Goal: Task Accomplishment & Management: Manage account settings

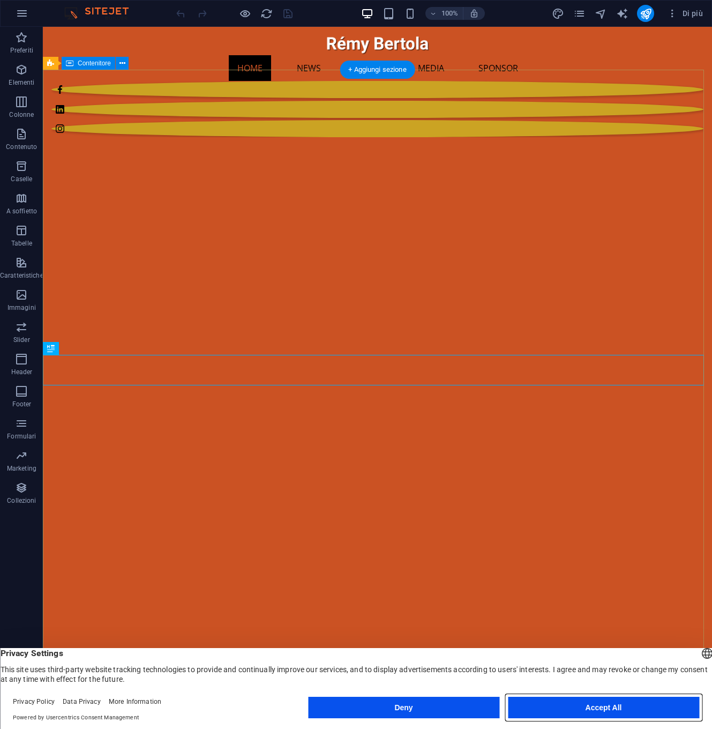
click at [611, 703] on button "Accept All" at bounding box center [603, 707] width 191 height 21
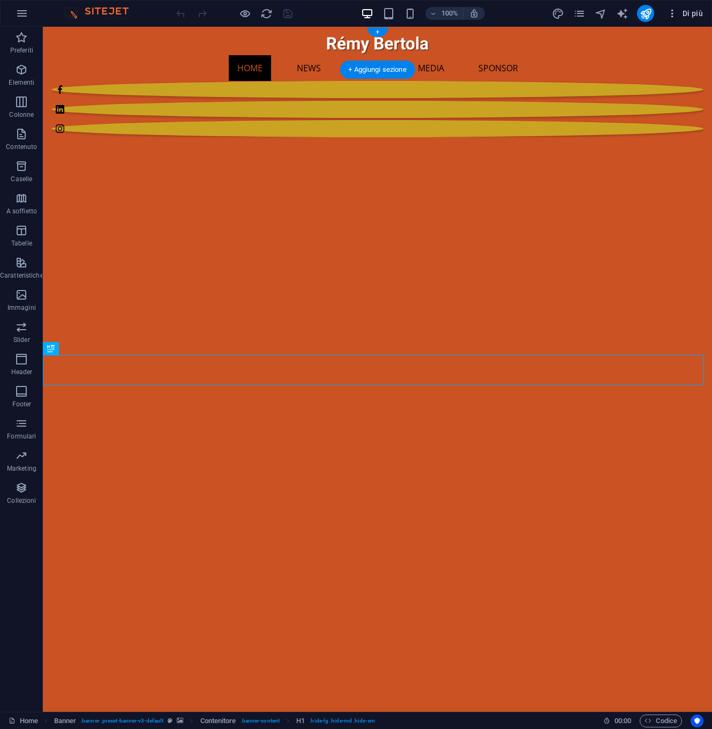
click at [690, 14] on span "Di più" at bounding box center [685, 13] width 36 height 11
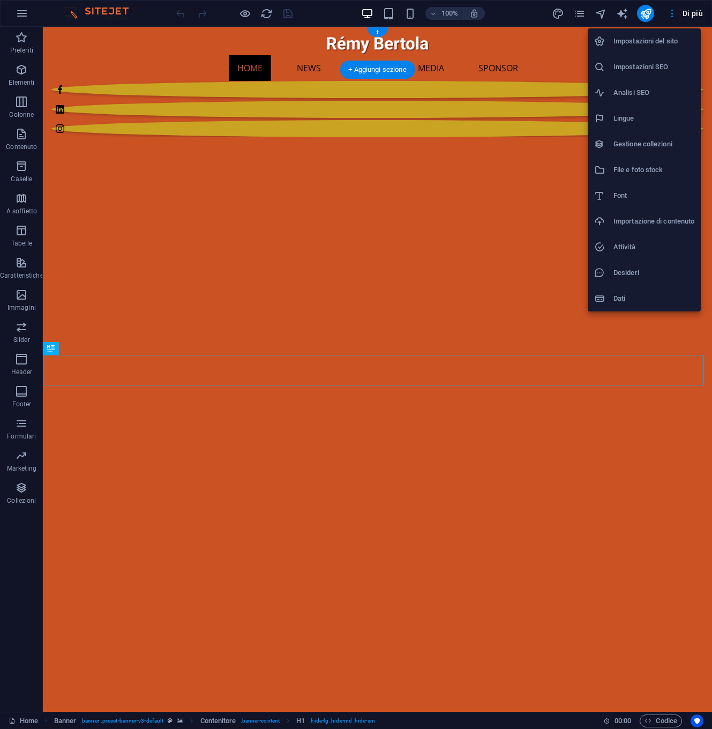
click at [621, 146] on h6 "Gestione collezioni" at bounding box center [654, 144] width 81 height 13
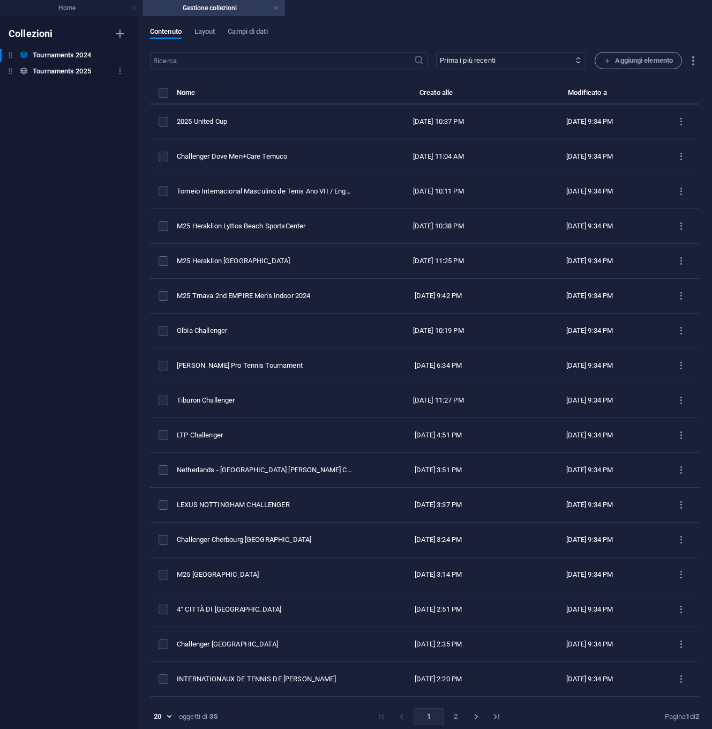
click at [81, 72] on h6 "Tournaments 2025" at bounding box center [62, 71] width 58 height 13
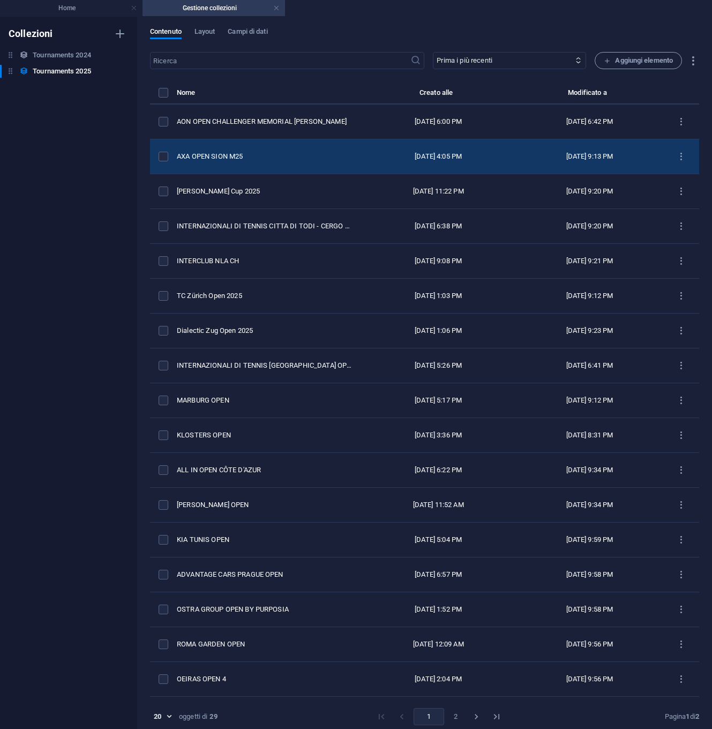
click at [252, 159] on div "AXA OPEN SION M25" at bounding box center [264, 157] width 175 height 10
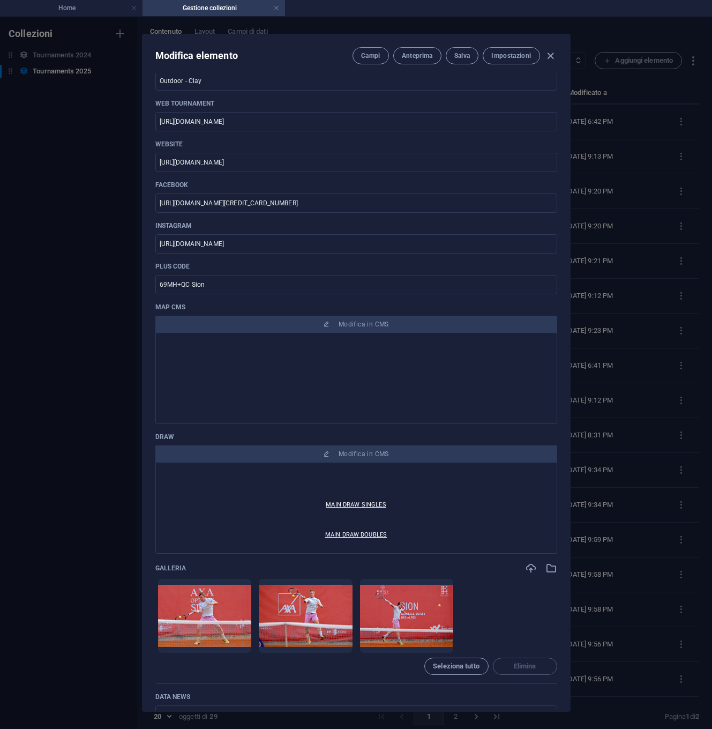
scroll to position [101, 0]
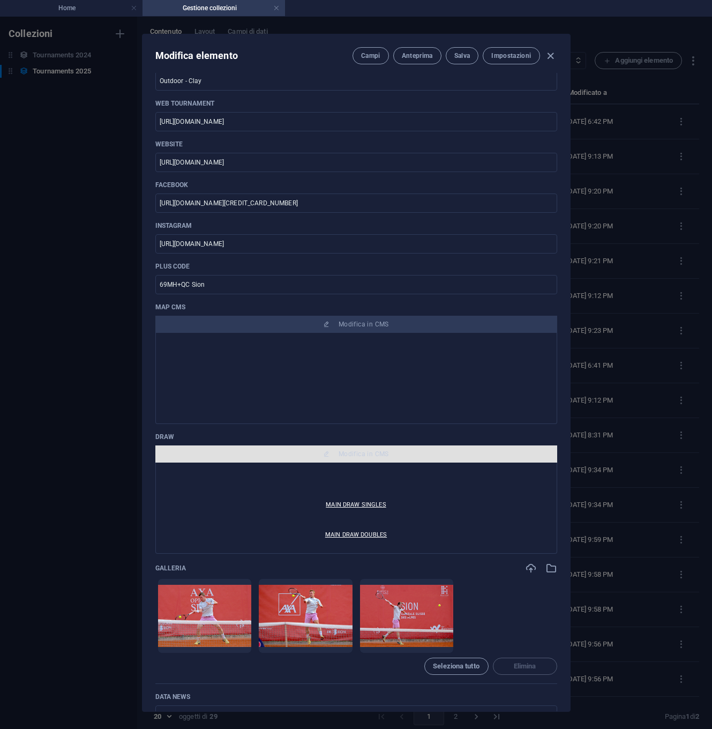
click at [352, 452] on span "Modifica in CMS" at bounding box center [364, 454] width 50 height 9
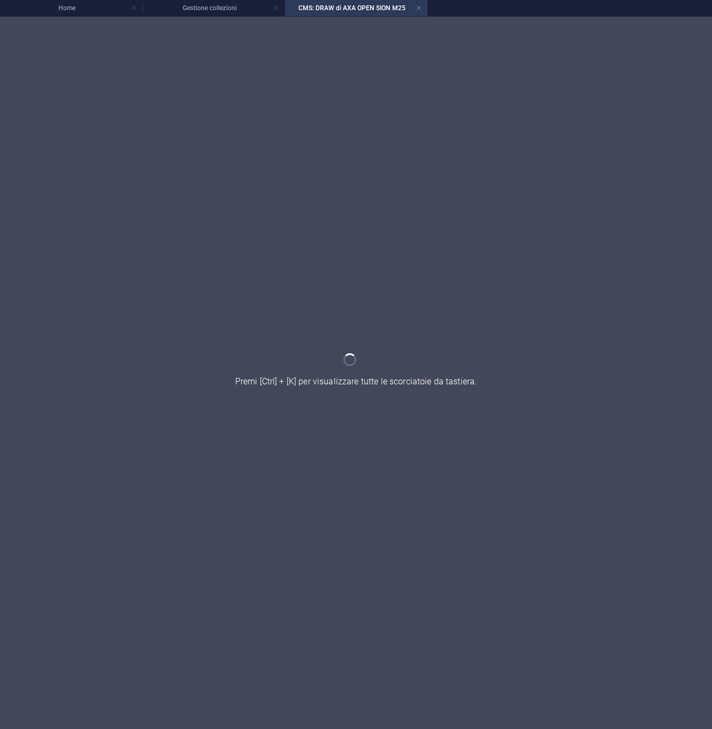
scroll to position [0, 0]
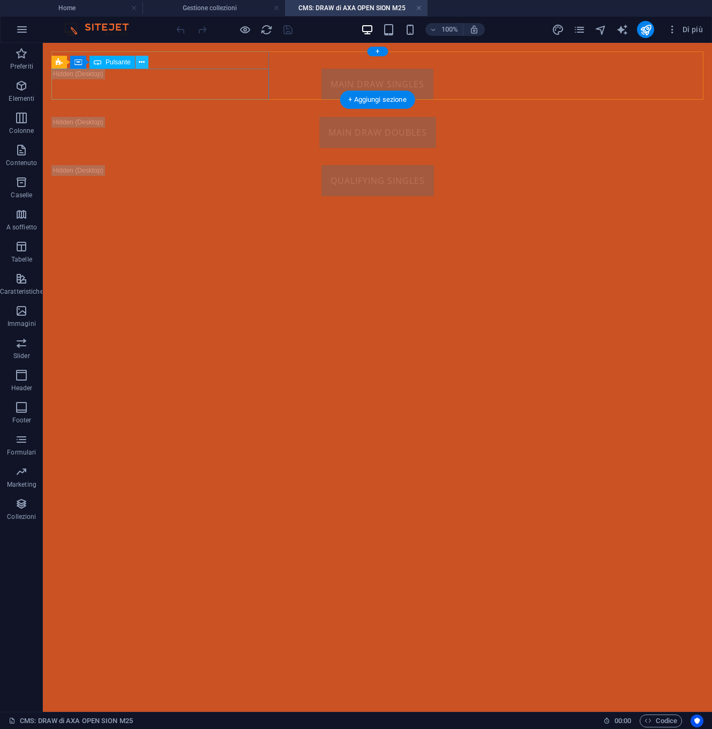
click at [143, 62] on icon at bounding box center [142, 62] width 6 height 11
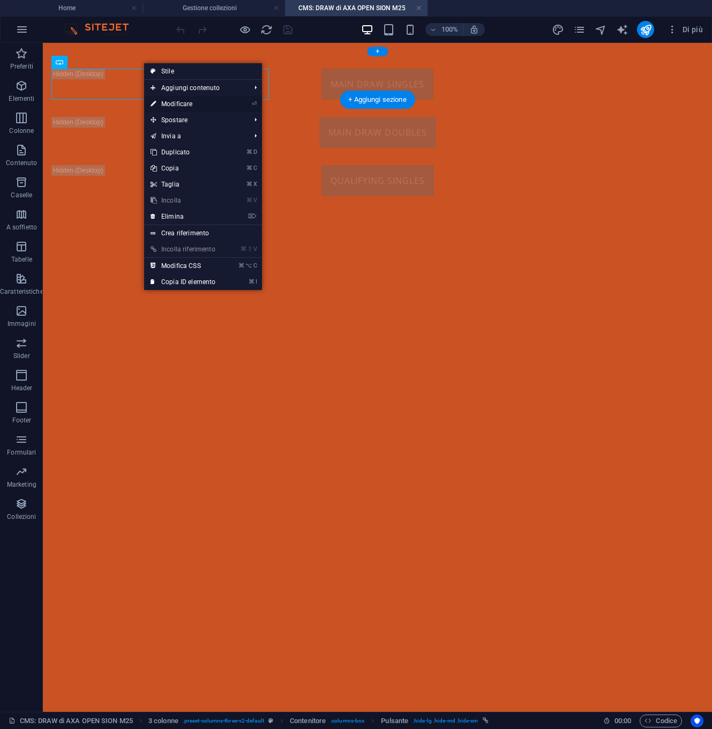
click at [165, 102] on link "⏎ Modificare" at bounding box center [183, 104] width 78 height 16
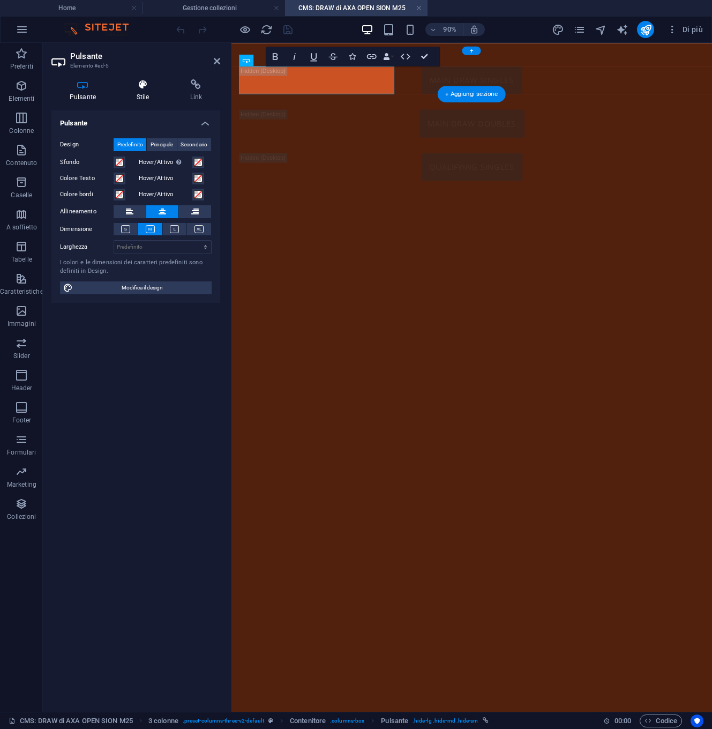
click at [141, 87] on icon at bounding box center [142, 84] width 49 height 11
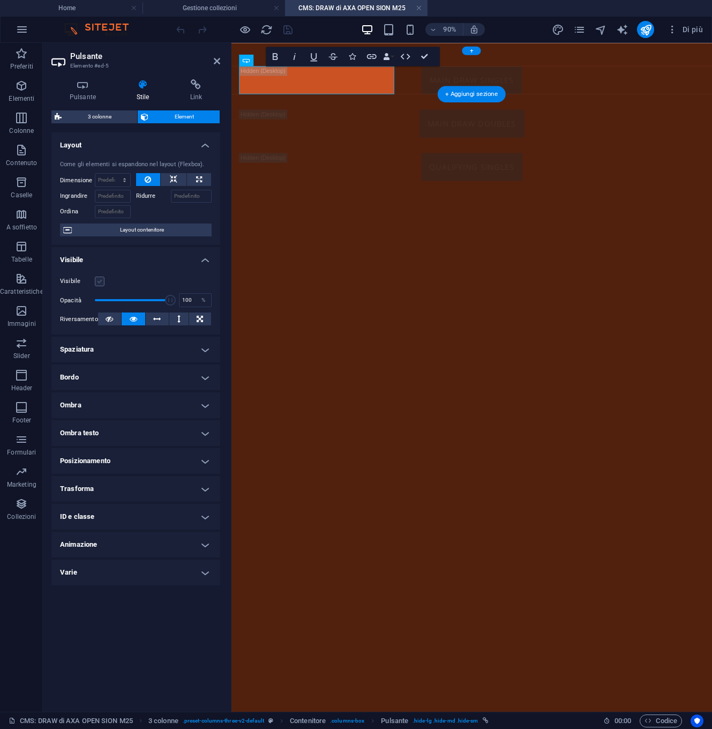
click at [102, 282] on label at bounding box center [100, 282] width 10 height 10
click at [0, 0] on input "Visibile" at bounding box center [0, 0] width 0 height 0
click at [198, 86] on icon at bounding box center [196, 84] width 48 height 11
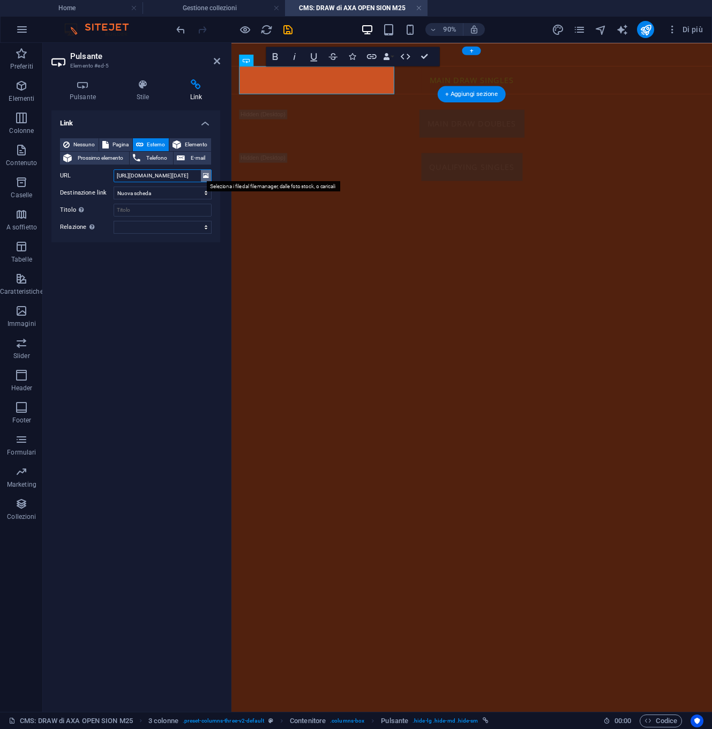
drag, startPoint x: 115, startPoint y: 175, endPoint x: 208, endPoint y: 176, distance: 92.7
click at [208, 176] on div "URL https://cdn1.site-media.eu/images/document/18655987/2026_26_Lesa_M25Lesa18A…" at bounding box center [136, 175] width 152 height 13
click at [206, 175] on icon at bounding box center [206, 176] width 6 height 12
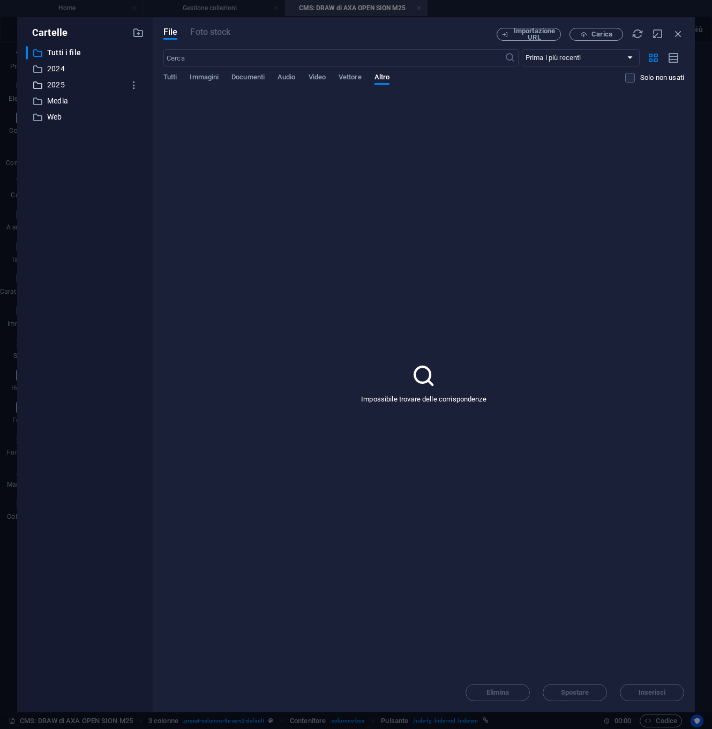
click at [63, 86] on p "2025" at bounding box center [85, 85] width 77 height 12
click at [249, 77] on span "Documenti" at bounding box center [248, 78] width 33 height 15
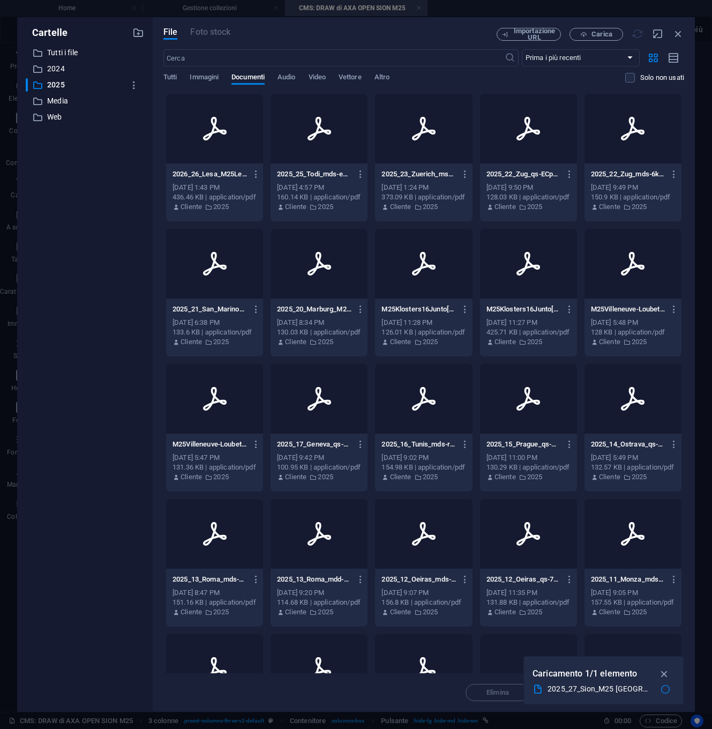
type input "https://cdn1.site-media.eu/images/document/18899028/2025_27_Sion_M25Sion25Augto…"
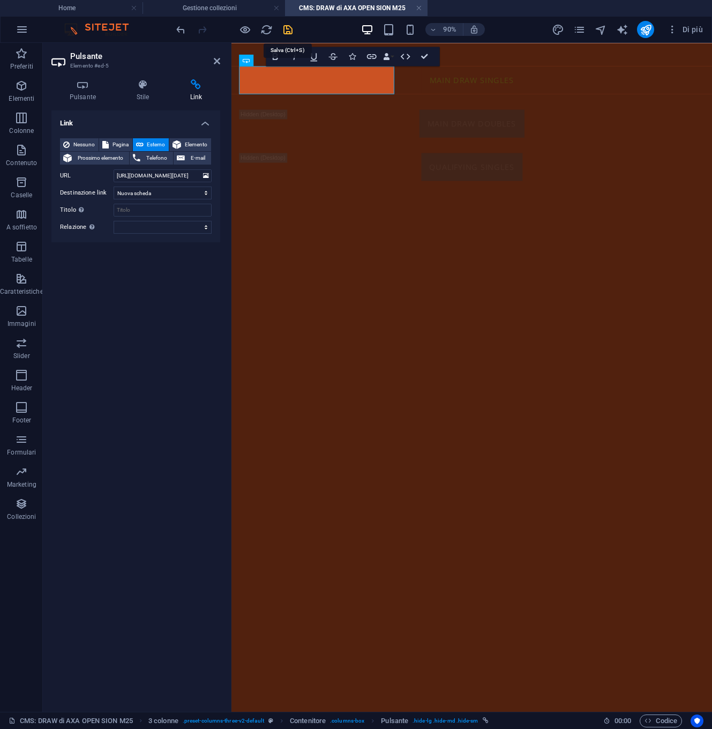
click at [289, 28] on icon "save" at bounding box center [288, 30] width 12 height 12
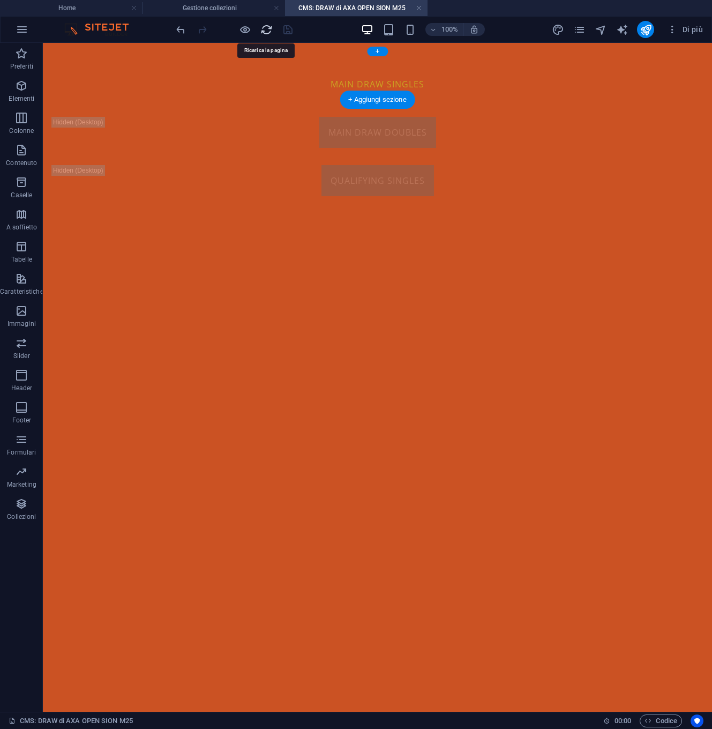
click at [264, 30] on icon "reload" at bounding box center [266, 30] width 12 height 12
click at [207, 9] on h4 "Gestione collezioni" at bounding box center [214, 8] width 143 height 12
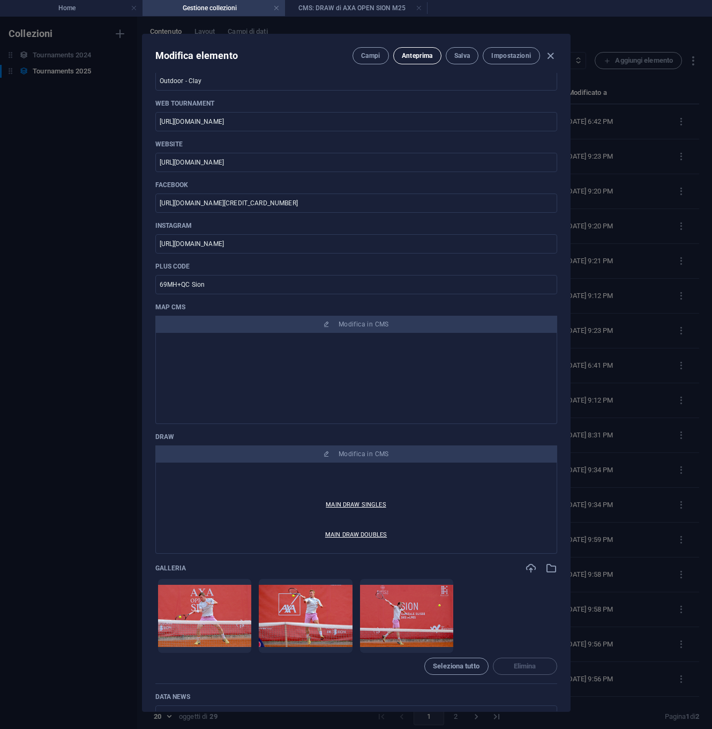
click at [422, 54] on span "Anteprima" at bounding box center [417, 55] width 31 height 9
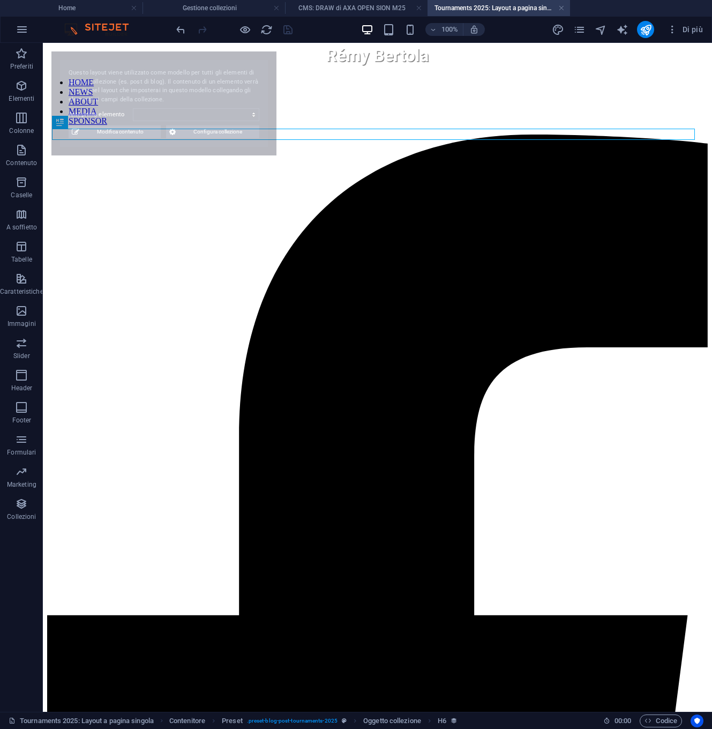
select select "68ab1c0ffae9f4f6f803fdf9"
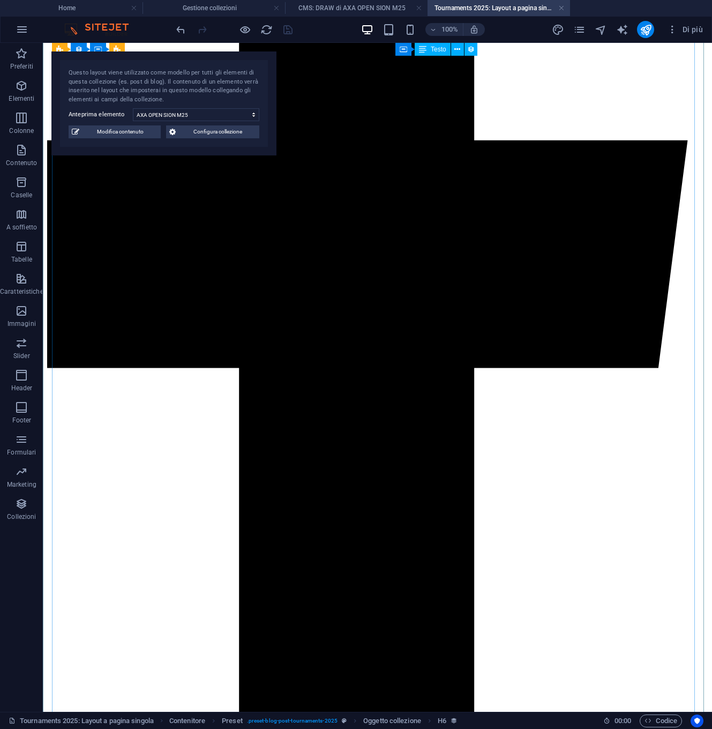
scroll to position [482, 0]
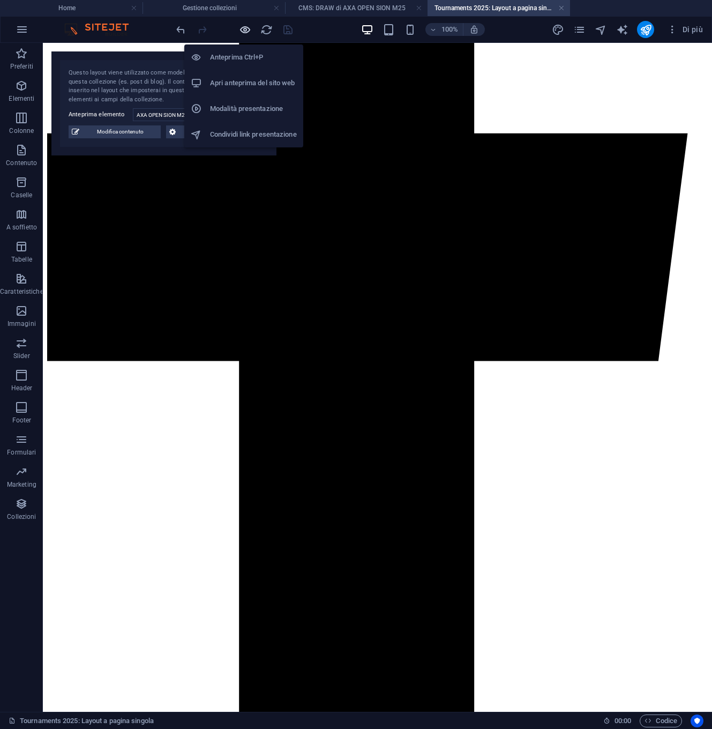
click at [247, 27] on icon "button" at bounding box center [245, 30] width 12 height 12
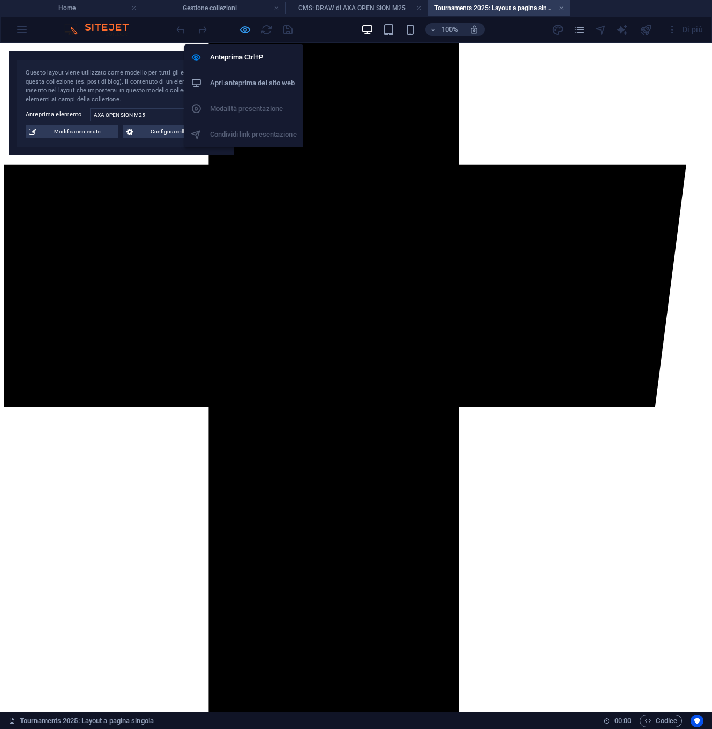
click at [248, 29] on icon "button" at bounding box center [245, 30] width 12 height 12
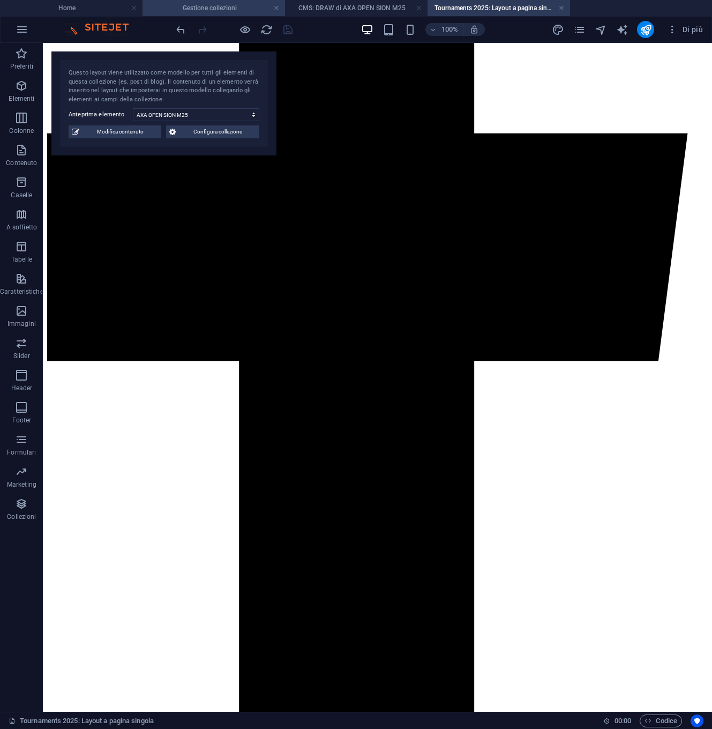
click at [208, 9] on h4 "Gestione collezioni" at bounding box center [214, 8] width 143 height 12
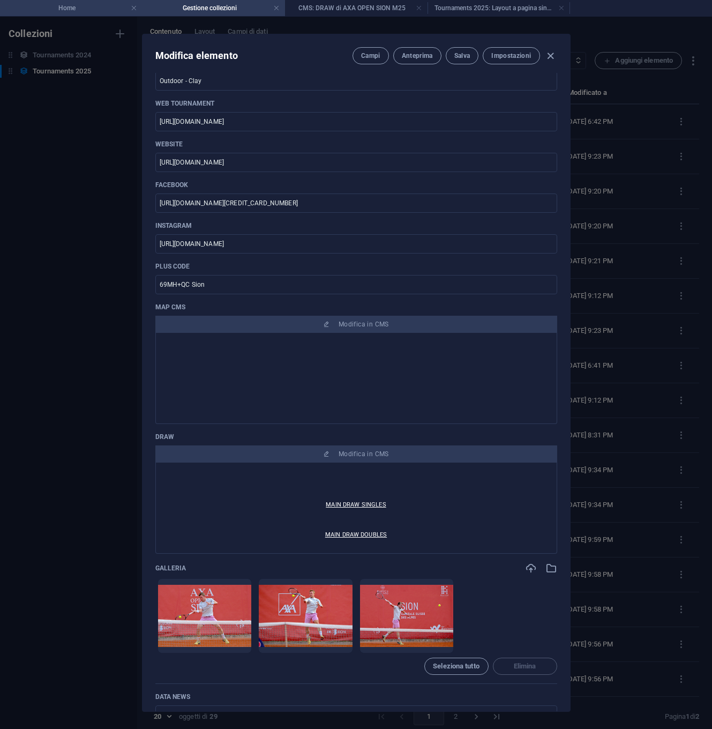
click at [118, 13] on h4 "Home" at bounding box center [71, 8] width 143 height 12
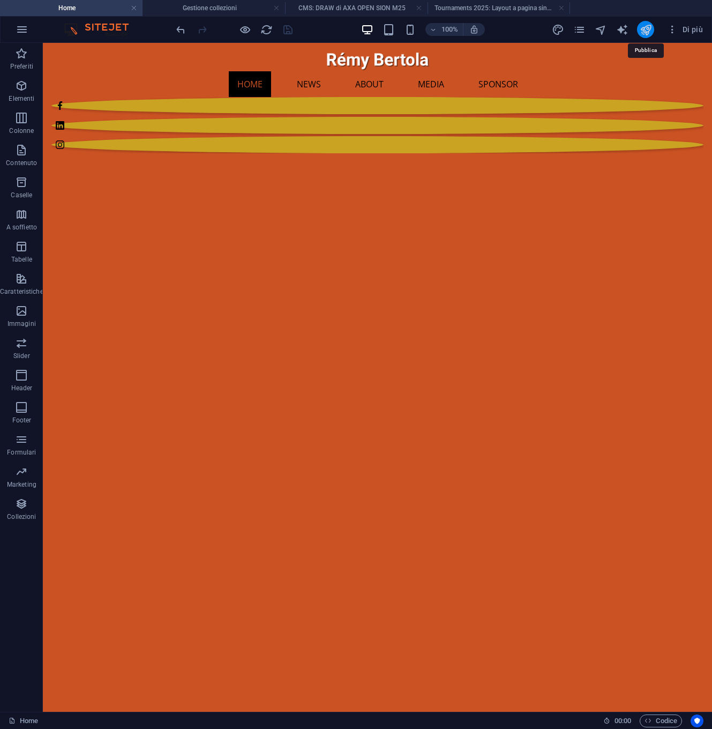
click at [647, 30] on icon "publish" at bounding box center [646, 30] width 12 height 12
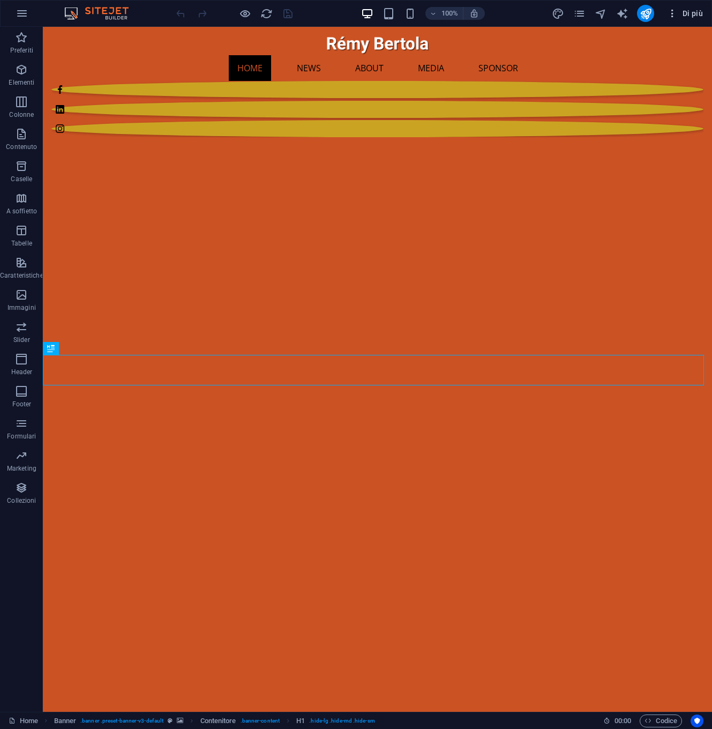
click at [695, 14] on span "Di più" at bounding box center [685, 13] width 36 height 11
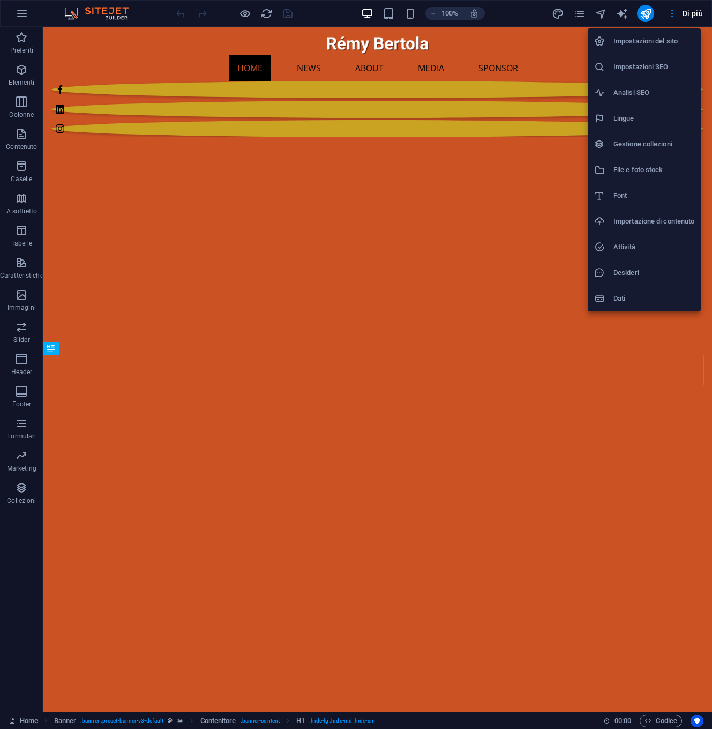
click at [637, 142] on h6 "Gestione collezioni" at bounding box center [654, 144] width 81 height 13
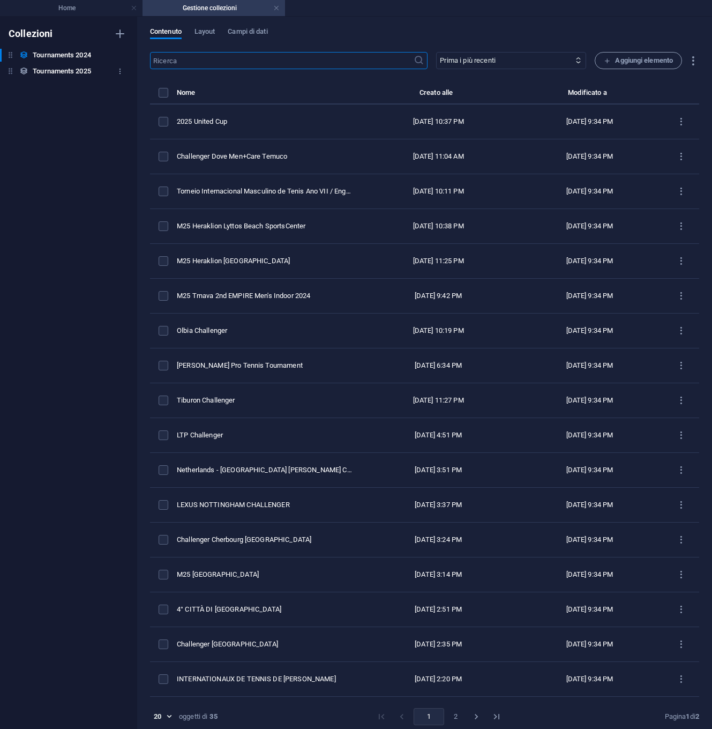
click at [73, 68] on h6 "Tournaments 2025" at bounding box center [62, 71] width 58 height 13
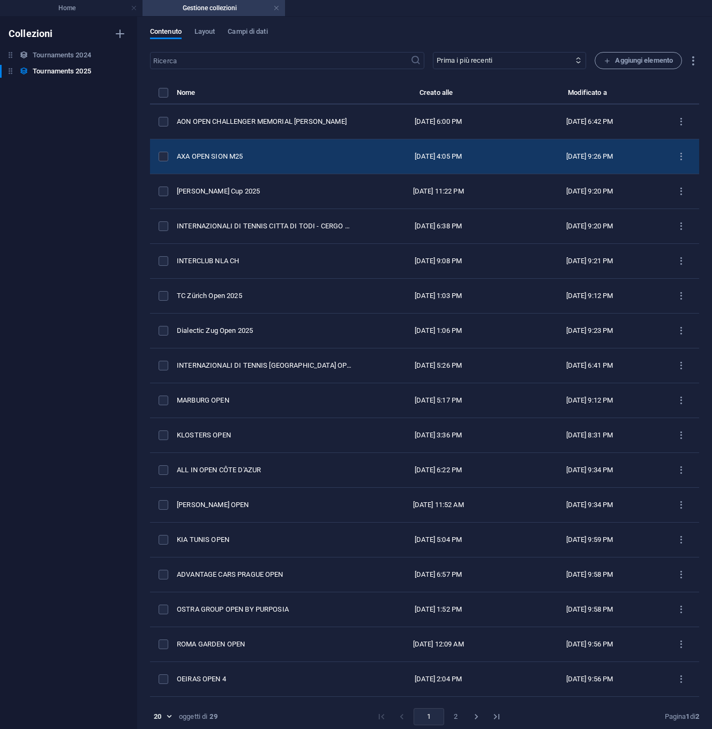
click at [234, 156] on div "AXA OPEN SION M25" at bounding box center [264, 157] width 175 height 10
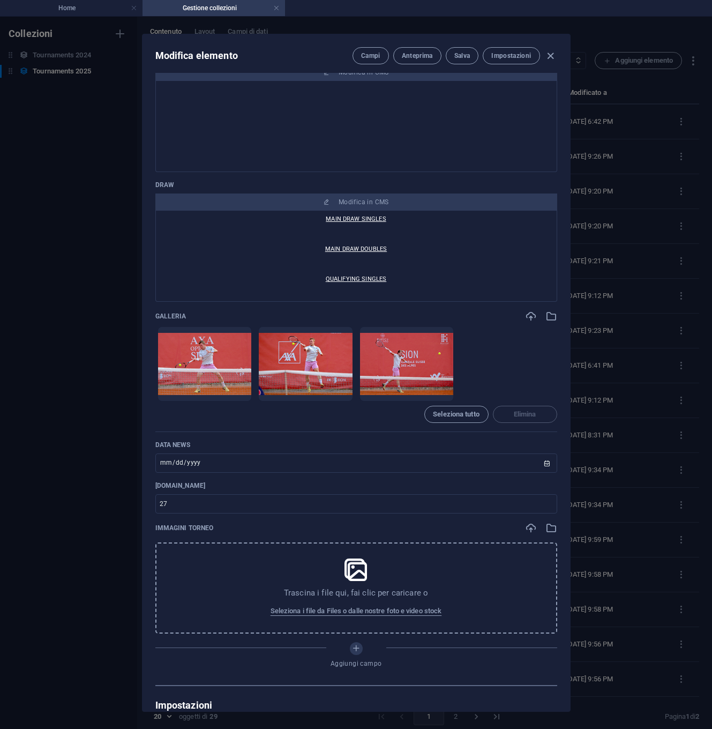
scroll to position [1120, 0]
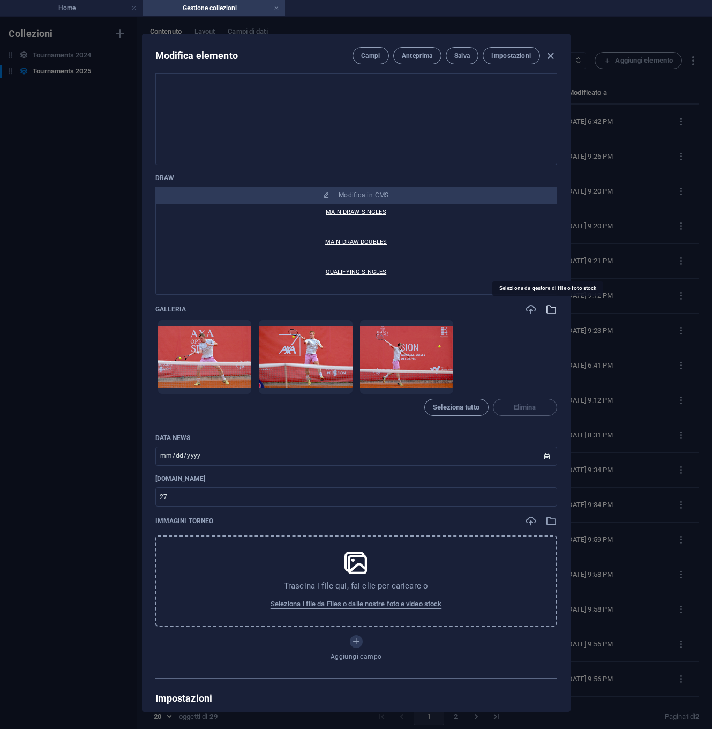
click at [549, 310] on icon "button" at bounding box center [552, 309] width 12 height 12
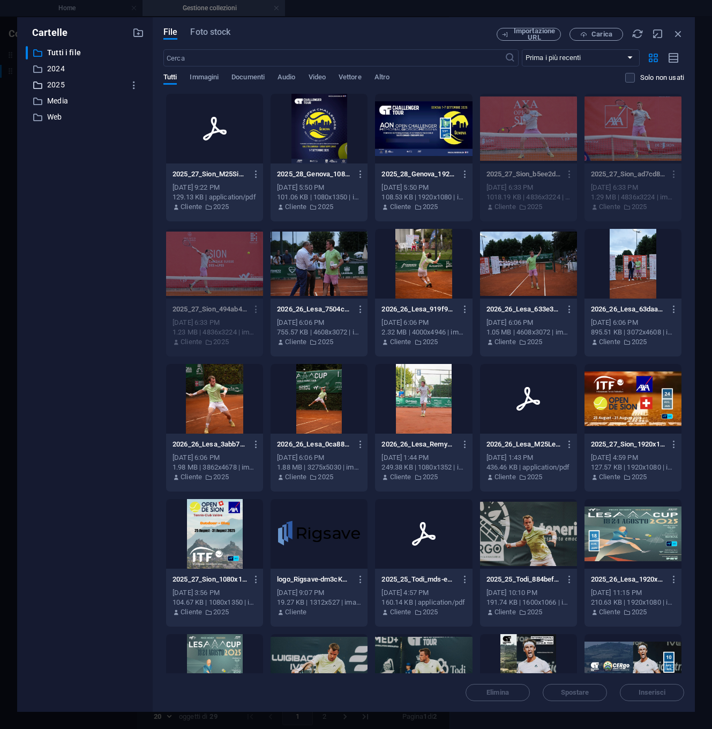
click at [62, 87] on p "2025" at bounding box center [85, 85] width 77 height 12
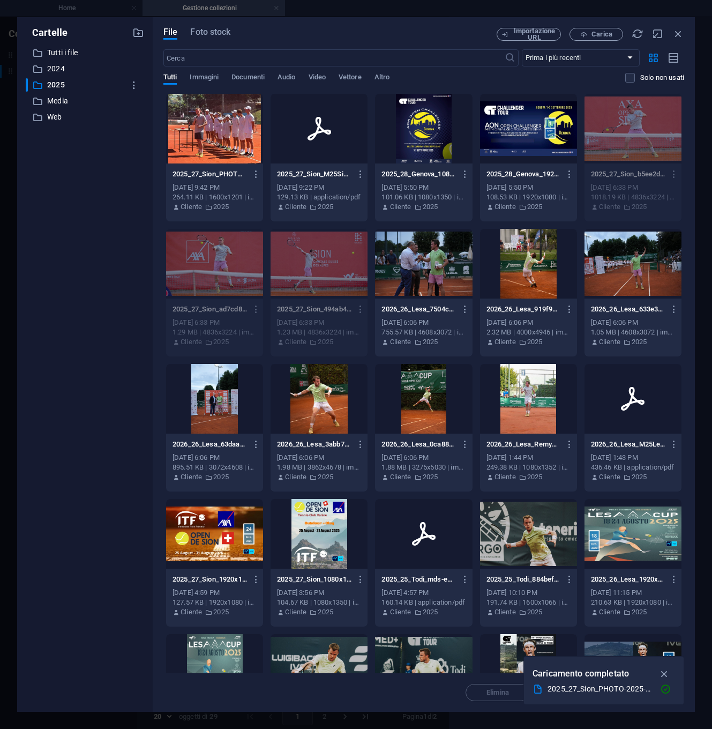
click at [244, 118] on div at bounding box center [214, 129] width 97 height 70
click at [665, 672] on icon "button" at bounding box center [665, 674] width 12 height 12
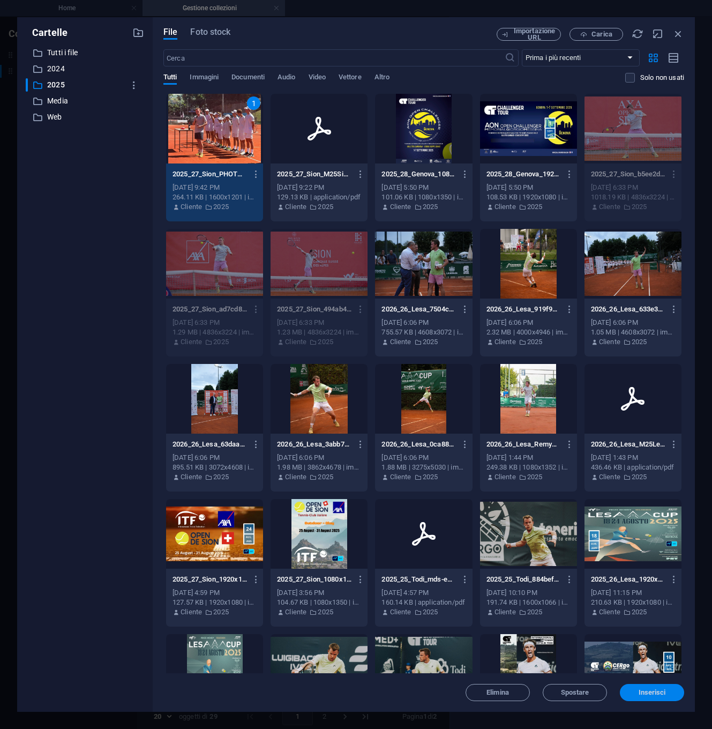
click at [645, 692] on span "Inserisci" at bounding box center [652, 692] width 27 height 6
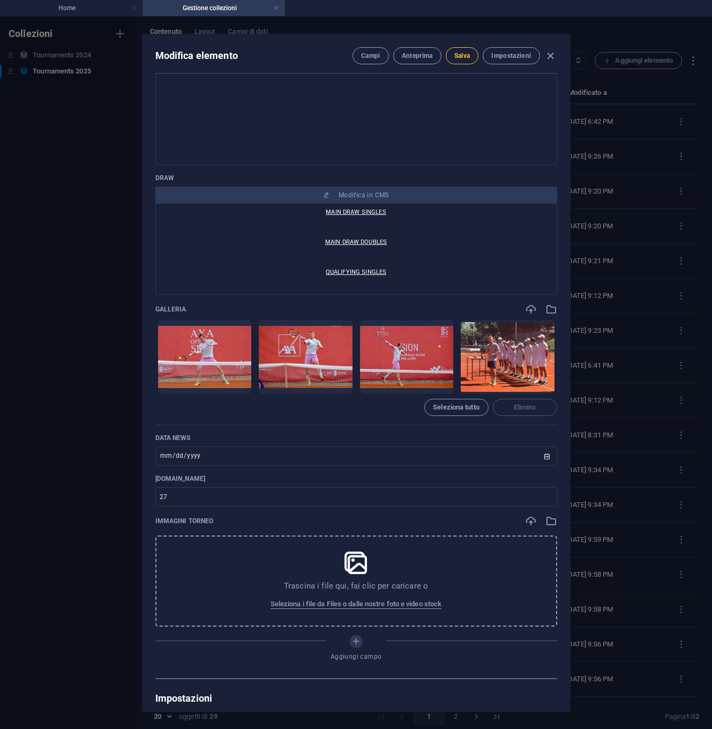
click at [461, 56] on span "Salva" at bounding box center [462, 55] width 16 height 9
click at [548, 55] on icon "button" at bounding box center [550, 56] width 12 height 12
type input "[DATE]"
type input "axa-open-sion-m25"
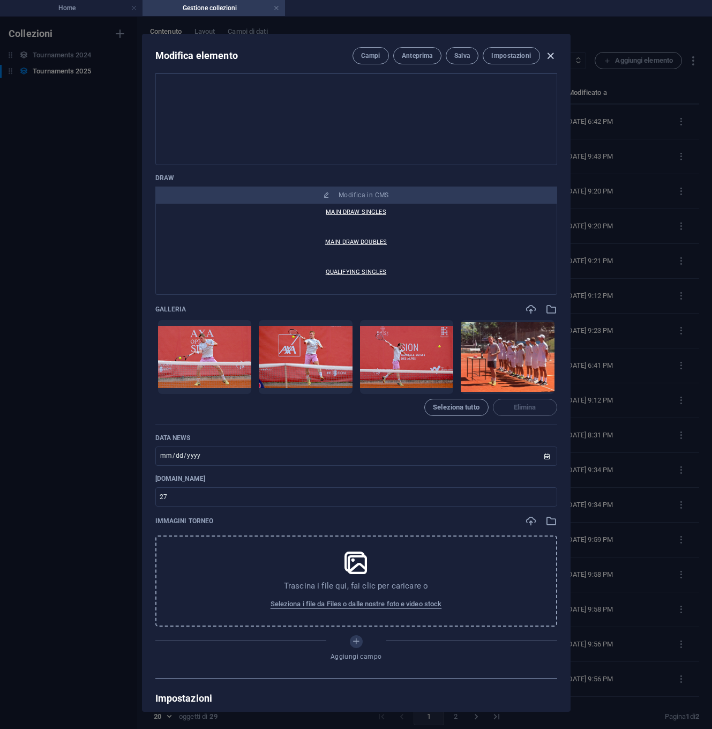
scroll to position [0, 0]
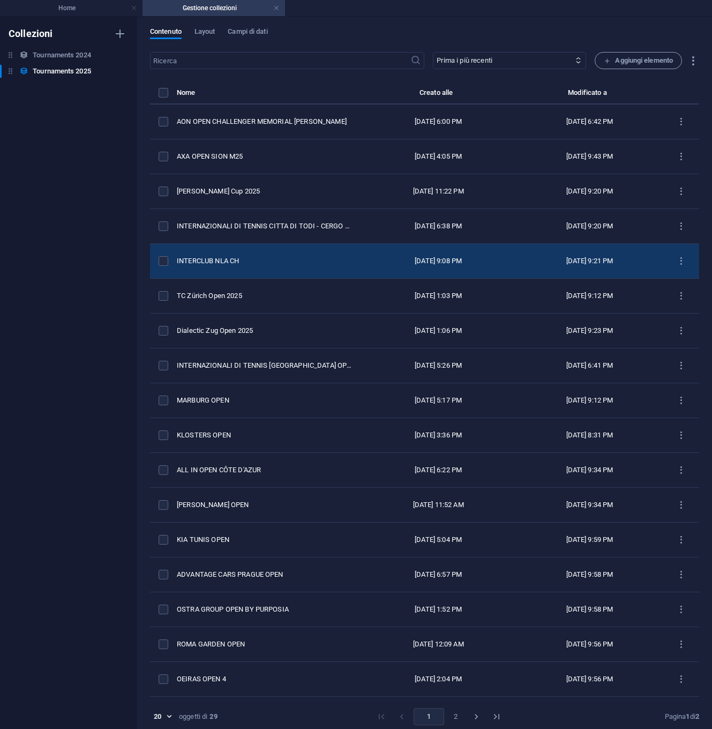
click at [226, 257] on div "INTERCLUB NLA CH" at bounding box center [264, 261] width 175 height 10
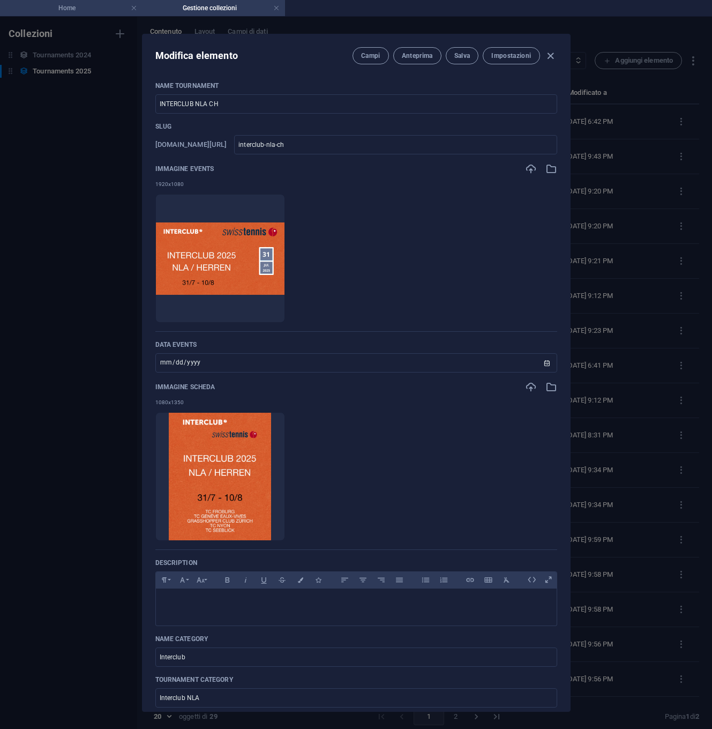
click at [118, 6] on h4 "Home" at bounding box center [71, 8] width 143 height 12
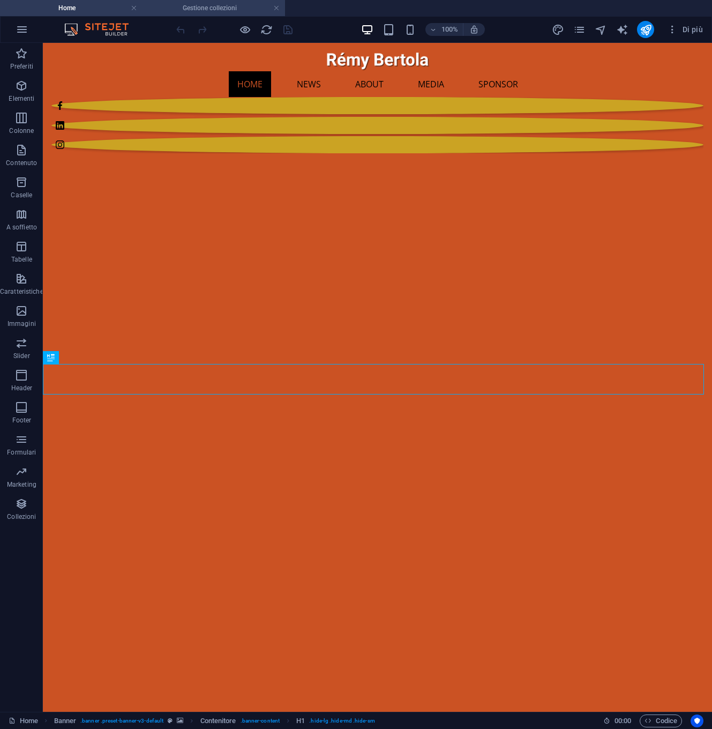
click at [170, 5] on h4 "Gestione collezioni" at bounding box center [214, 8] width 143 height 12
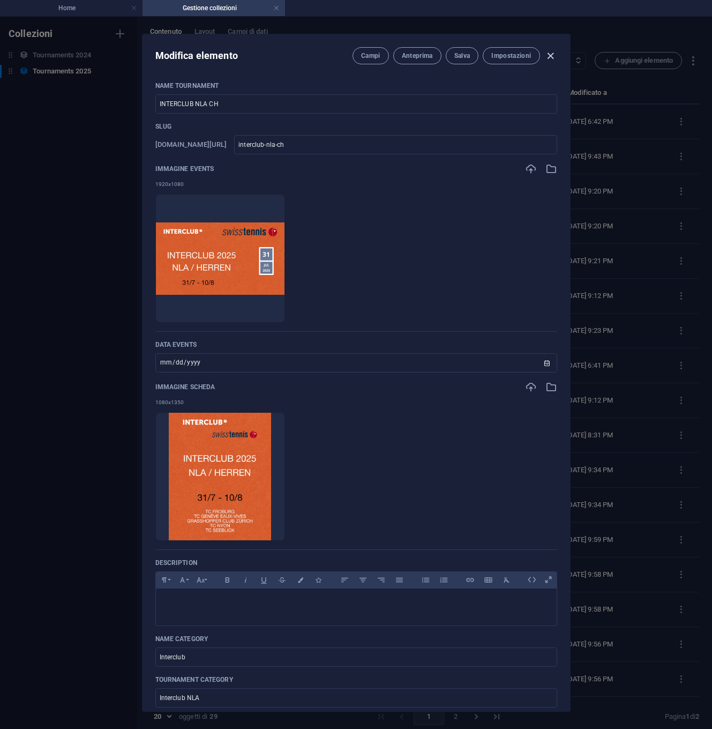
click at [550, 56] on icon "button" at bounding box center [550, 56] width 12 height 12
type input "[DATE]"
type input "interclub-nla-ch"
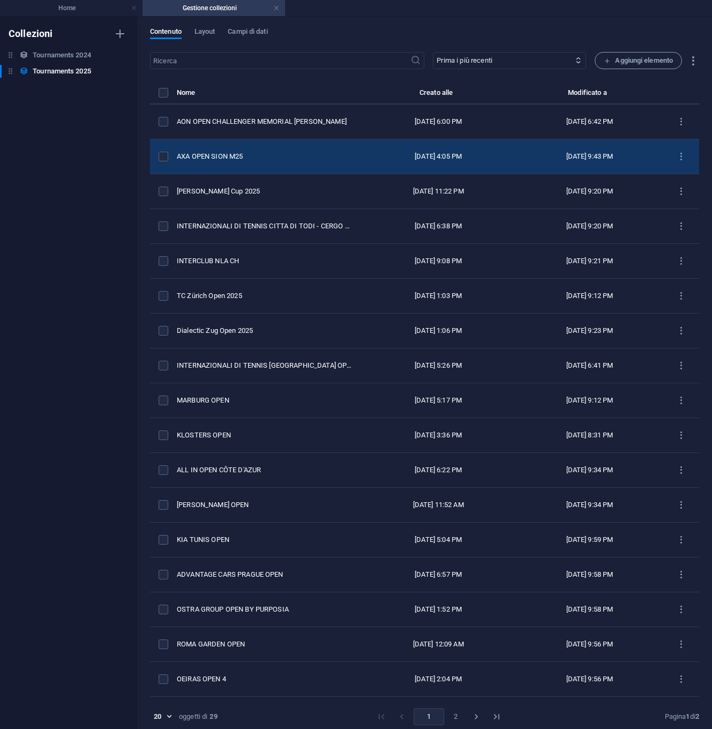
click at [236, 154] on div "AXA OPEN SION M25" at bounding box center [264, 157] width 175 height 10
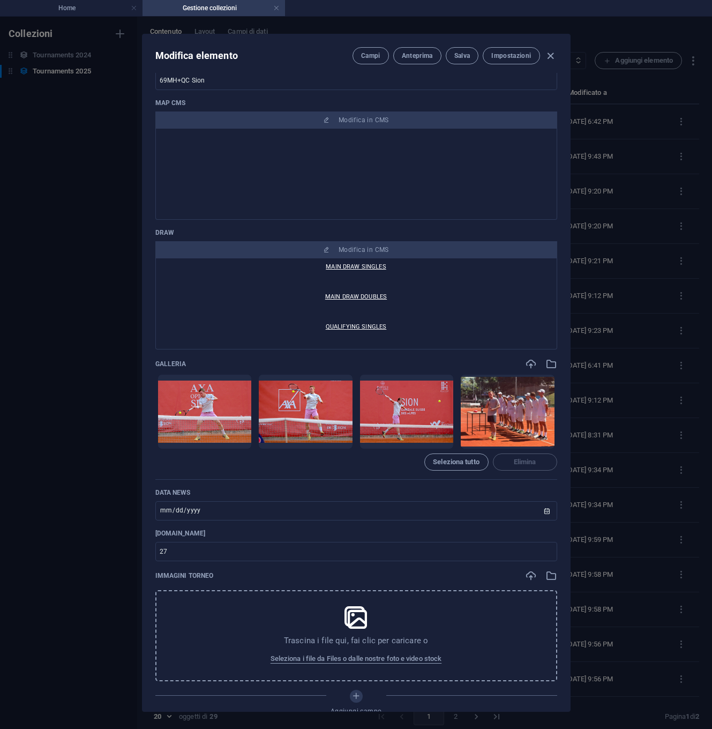
scroll to position [1072, 0]
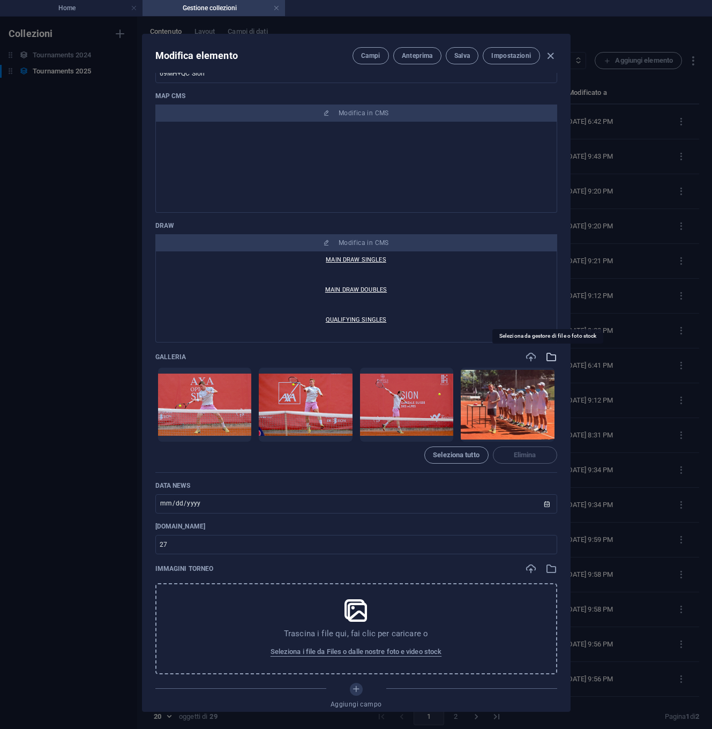
click at [548, 358] on icon "button" at bounding box center [552, 357] width 12 height 12
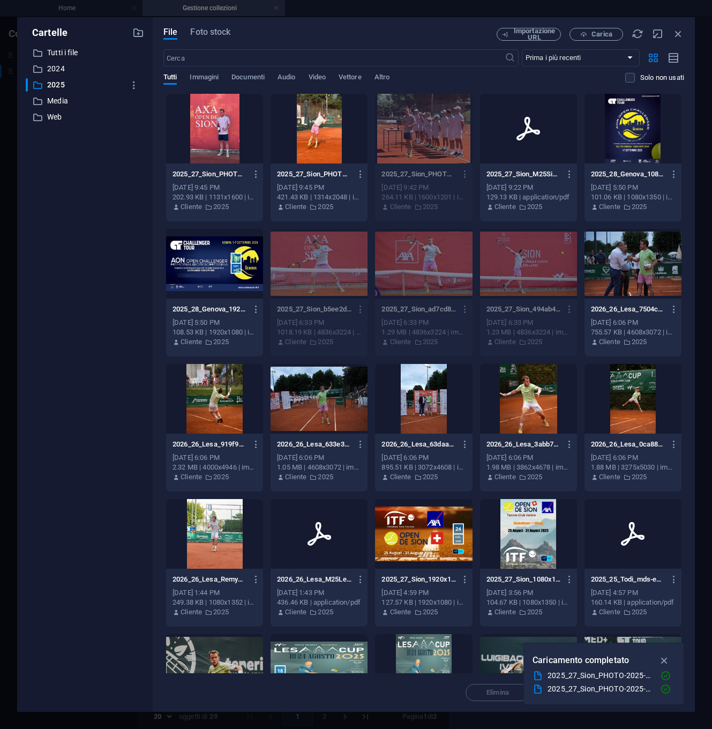
click at [235, 122] on div at bounding box center [214, 129] width 97 height 70
click at [354, 125] on div at bounding box center [319, 129] width 97 height 70
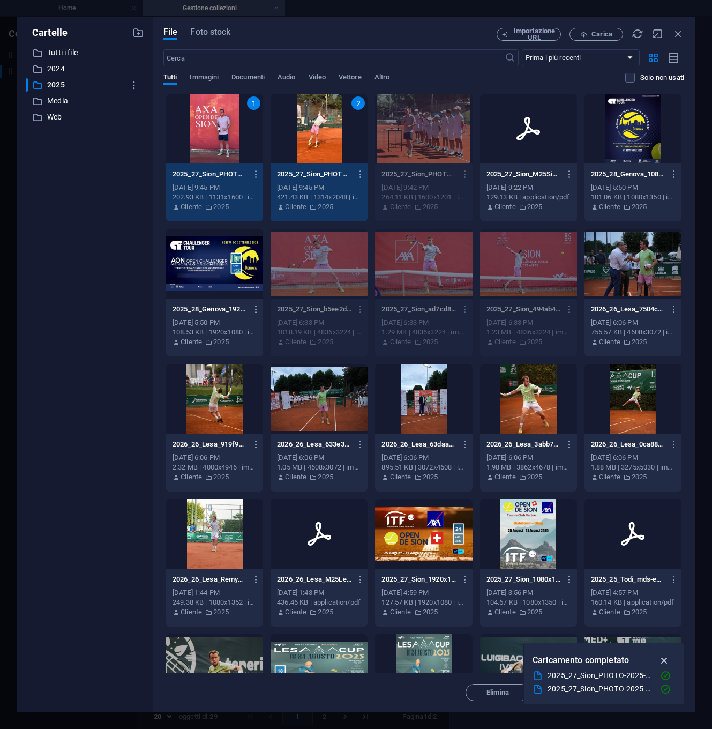
click at [666, 660] on icon "button" at bounding box center [665, 660] width 12 height 12
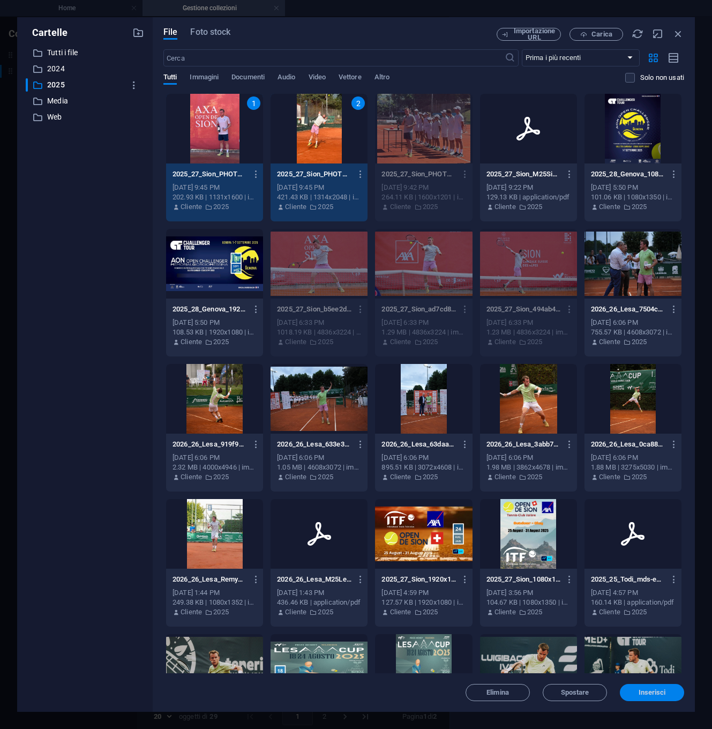
click at [646, 693] on span "Inserisci" at bounding box center [652, 692] width 27 height 6
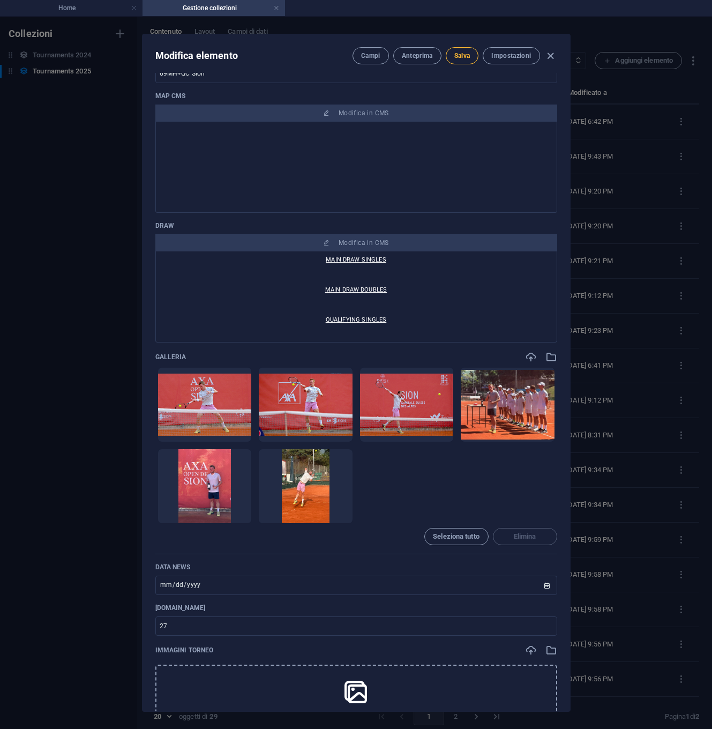
click at [461, 57] on span "Salva" at bounding box center [462, 55] width 16 height 9
click at [78, 5] on h4 "Home" at bounding box center [71, 8] width 143 height 12
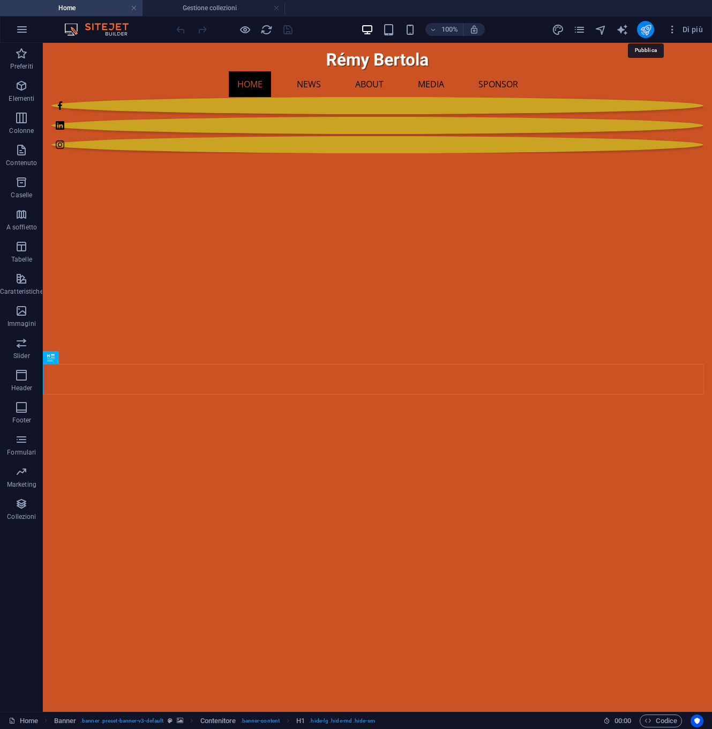
click at [644, 29] on icon "publish" at bounding box center [646, 30] width 12 height 12
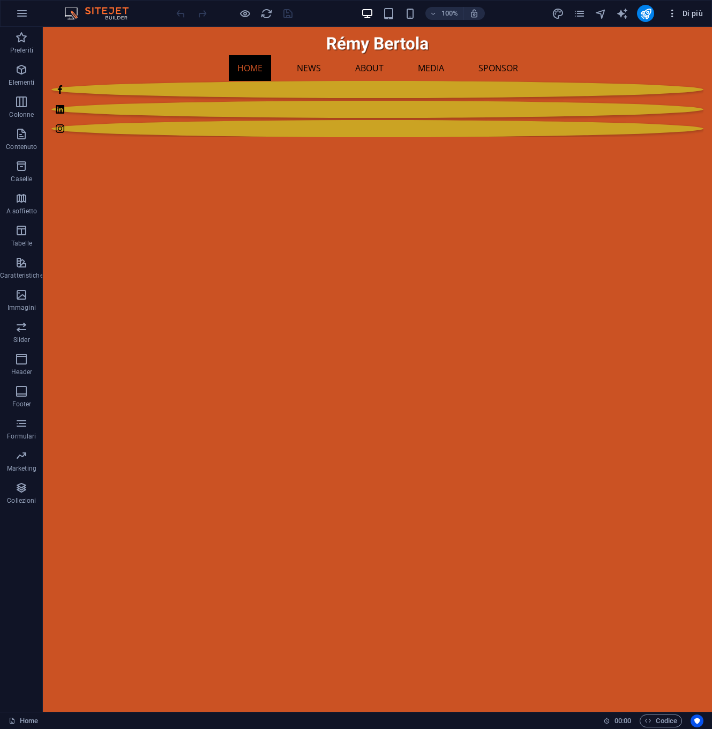
click at [696, 14] on span "Di più" at bounding box center [685, 13] width 36 height 11
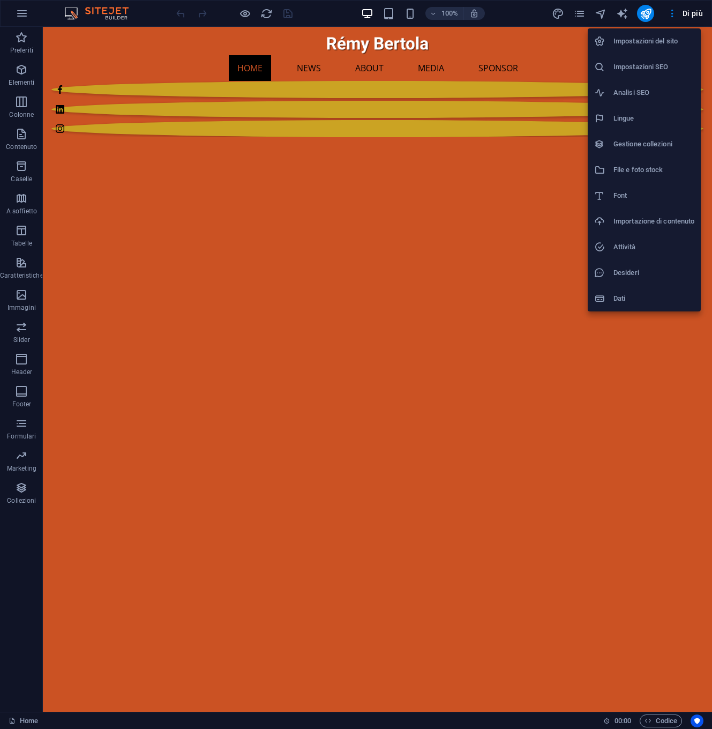
click at [657, 143] on h6 "Gestione collezioni" at bounding box center [654, 144] width 81 height 13
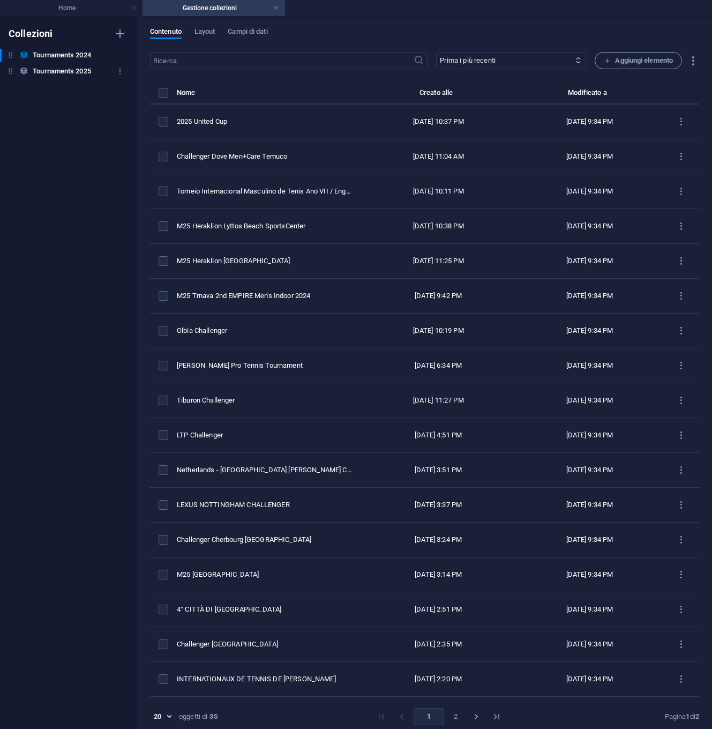
click at [63, 71] on h6 "Tournaments 2025" at bounding box center [62, 71] width 58 height 13
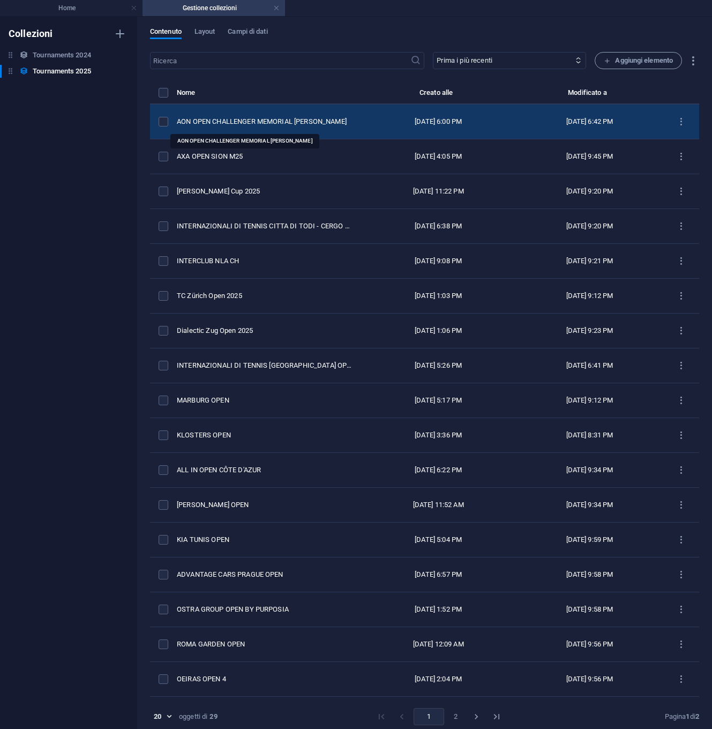
click at [200, 120] on div "AON OPEN CHALLENGER MEMORIAL [PERSON_NAME]" at bounding box center [264, 122] width 175 height 10
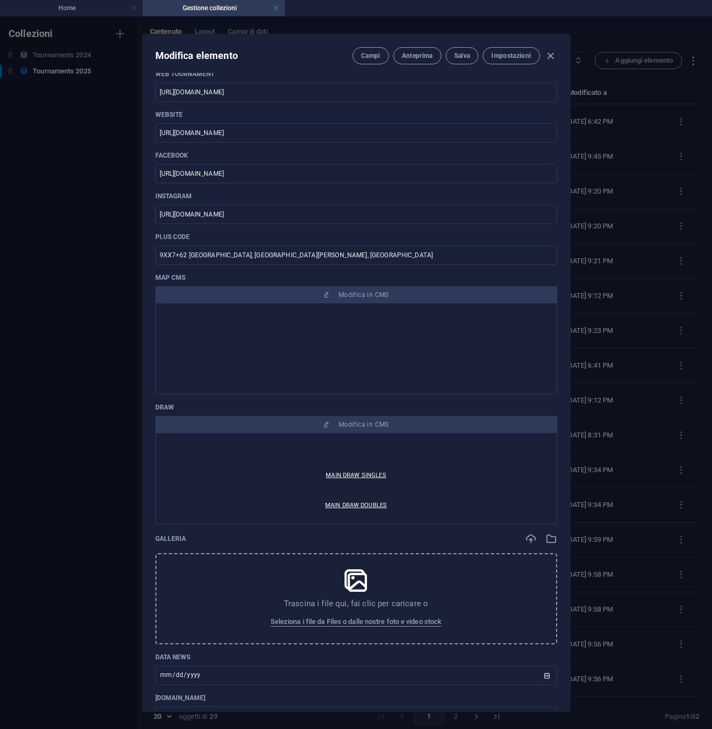
scroll to position [108, 0]
click at [548, 541] on icon "button" at bounding box center [552, 539] width 12 height 12
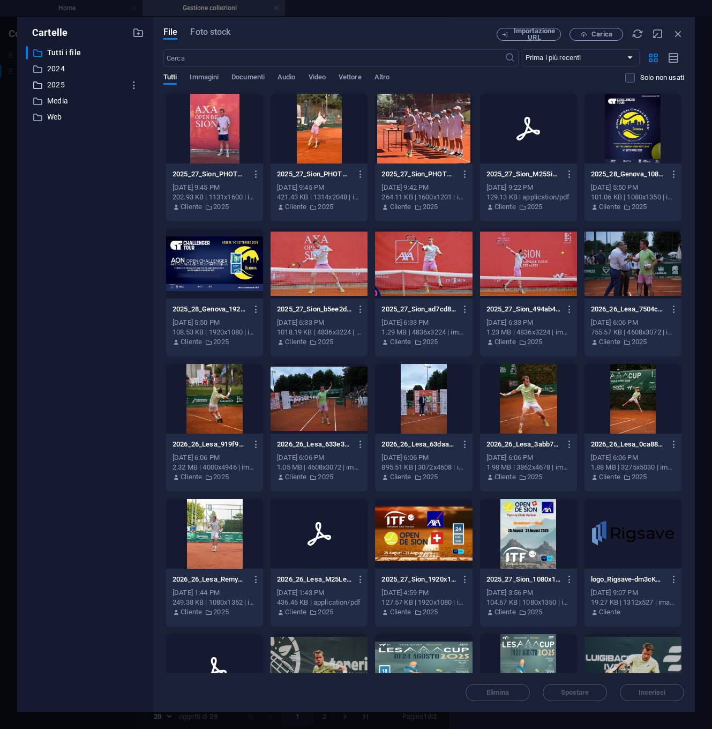
click at [52, 84] on p "2025" at bounding box center [85, 85] width 77 height 12
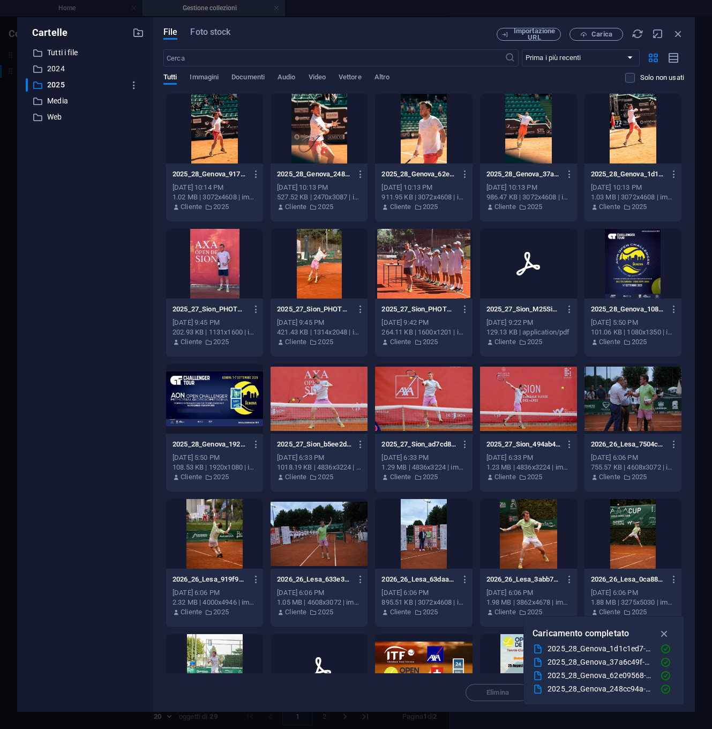
click at [585, 163] on div at bounding box center [633, 129] width 97 height 70
click at [236, 138] on div at bounding box center [214, 129] width 97 height 70
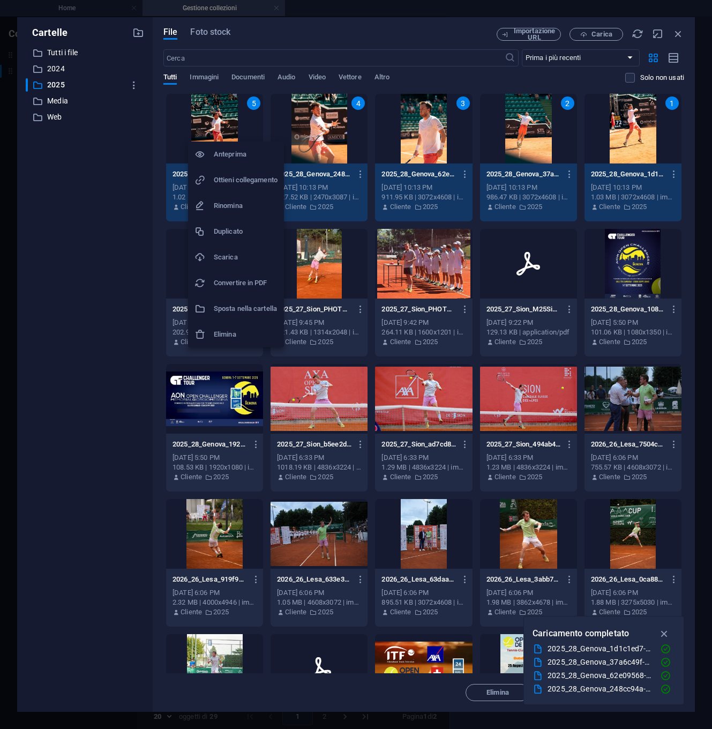
click at [662, 634] on div at bounding box center [356, 364] width 712 height 729
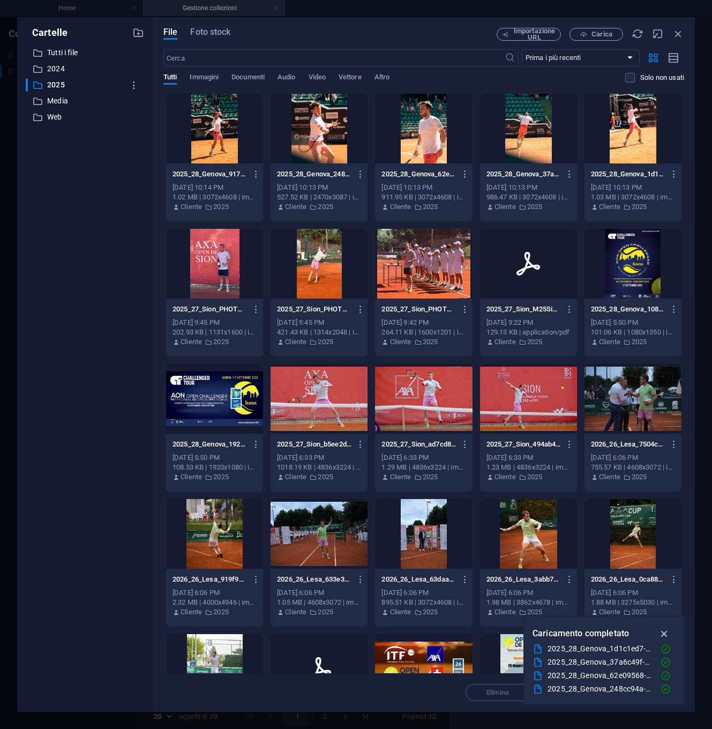
click at [665, 635] on icon "button" at bounding box center [665, 634] width 12 height 12
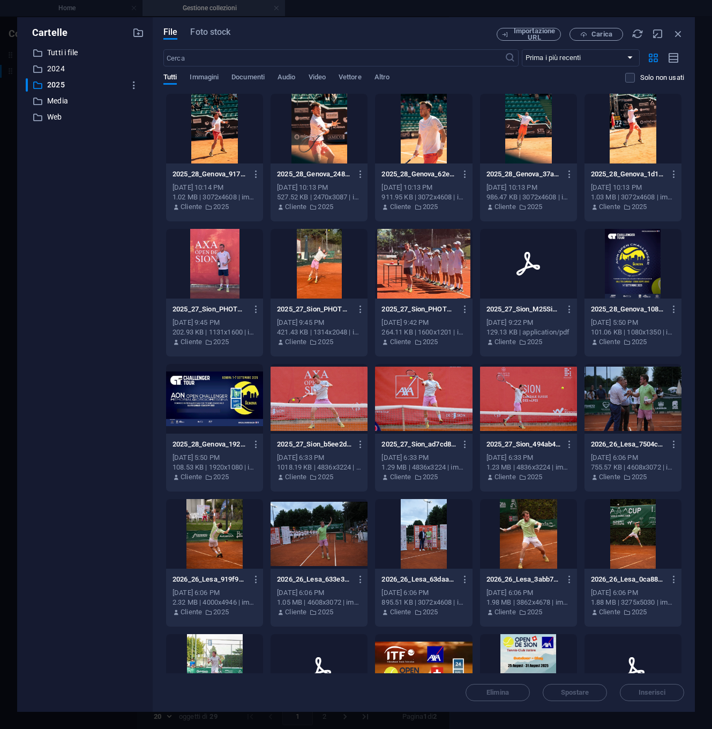
click at [646, 693] on div "Elimina Spostare Inserisci" at bounding box center [423, 687] width 521 height 28
click at [585, 163] on div at bounding box center [633, 129] width 97 height 70
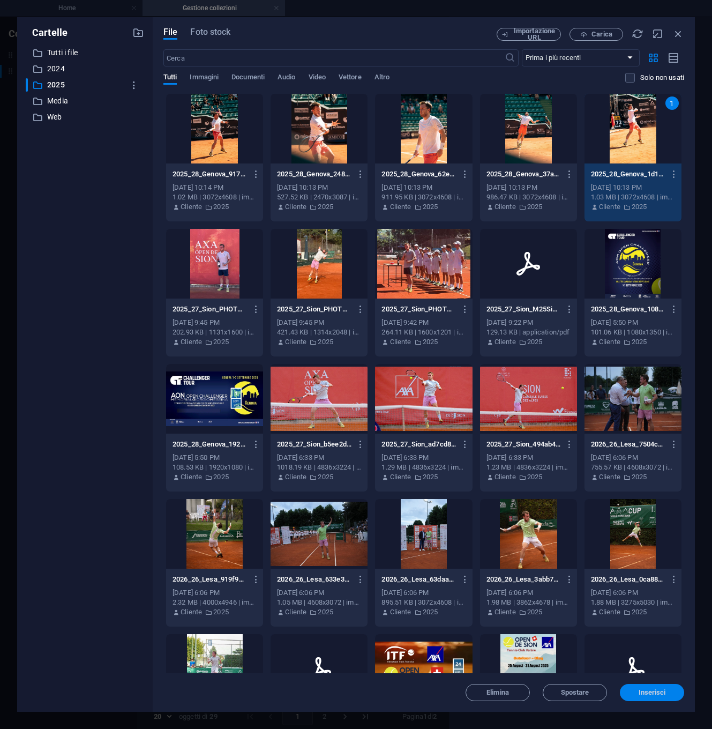
click at [647, 692] on span "Inserisci" at bounding box center [652, 692] width 27 height 6
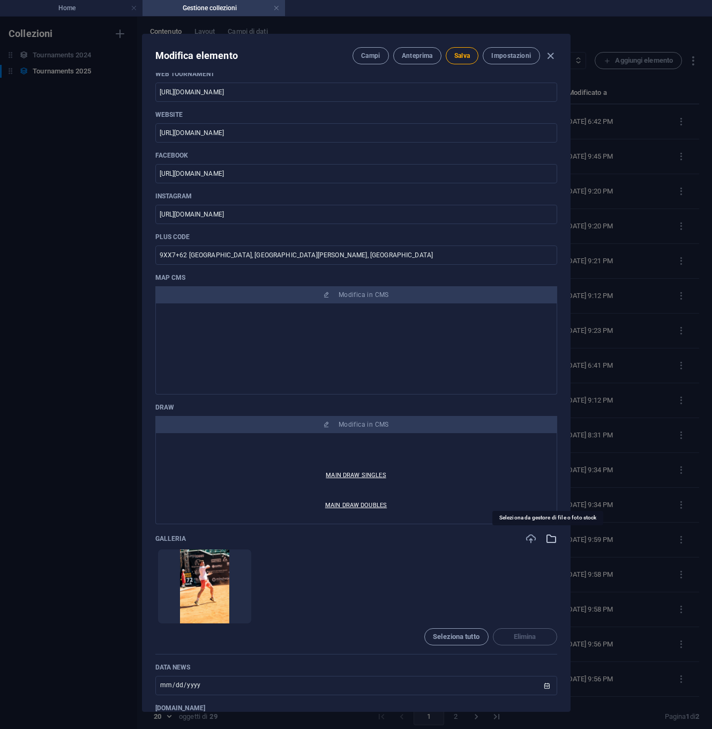
click at [546, 540] on icon "button" at bounding box center [552, 539] width 12 height 12
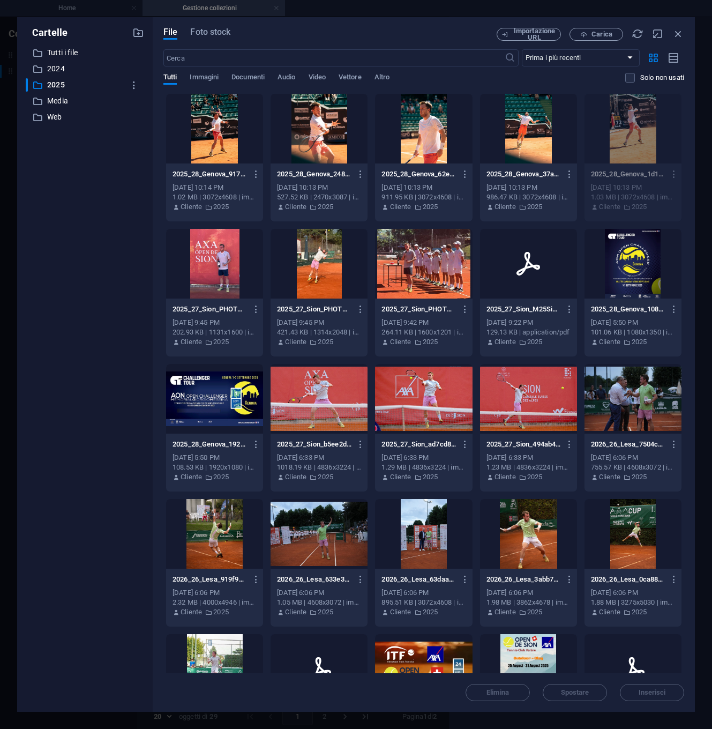
click at [231, 145] on div at bounding box center [214, 129] width 97 height 70
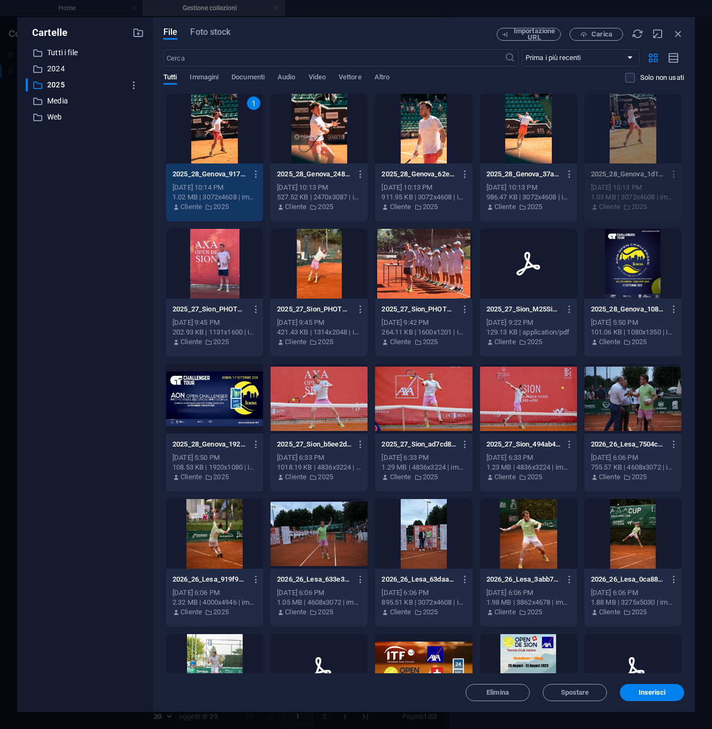
click at [352, 139] on div at bounding box center [319, 129] width 97 height 70
click at [472, 136] on div at bounding box center [423, 129] width 97 height 70
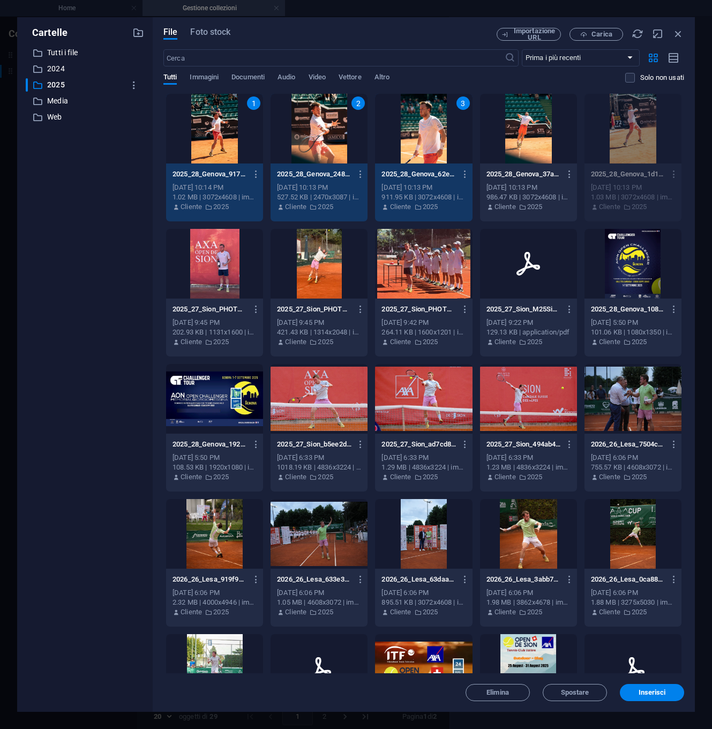
click at [577, 134] on div at bounding box center [528, 129] width 97 height 70
click at [660, 691] on span "Inserisci" at bounding box center [652, 692] width 27 height 6
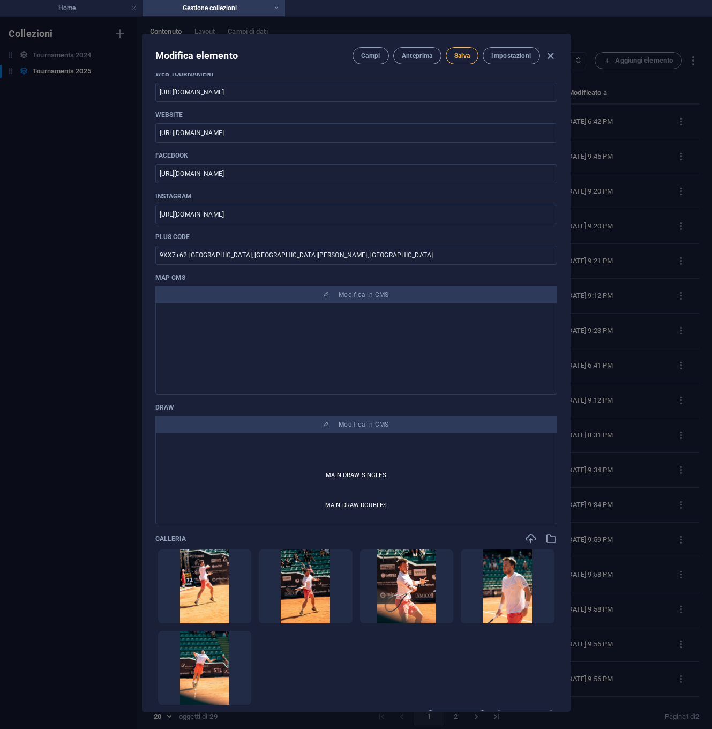
click at [465, 57] on span "Salva" at bounding box center [462, 55] width 16 height 9
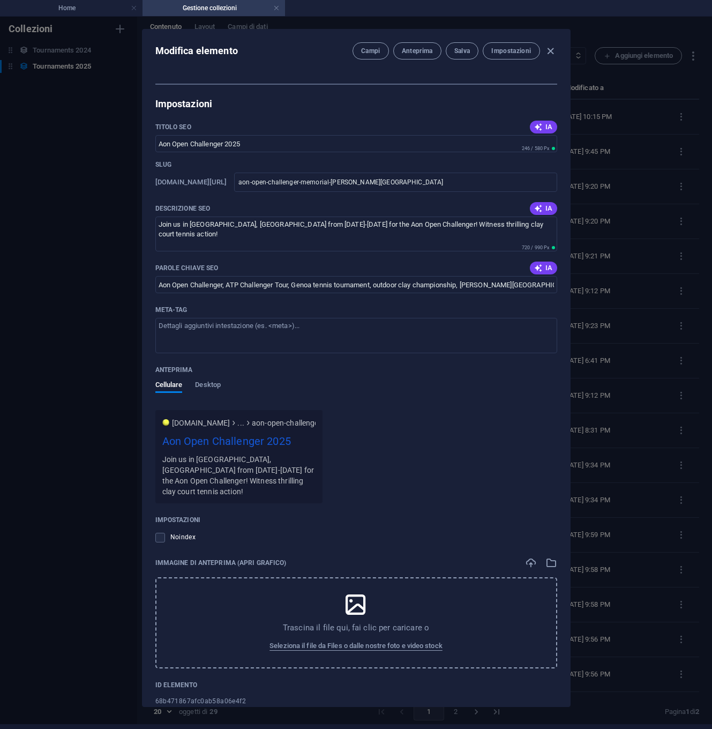
scroll to position [1830, 0]
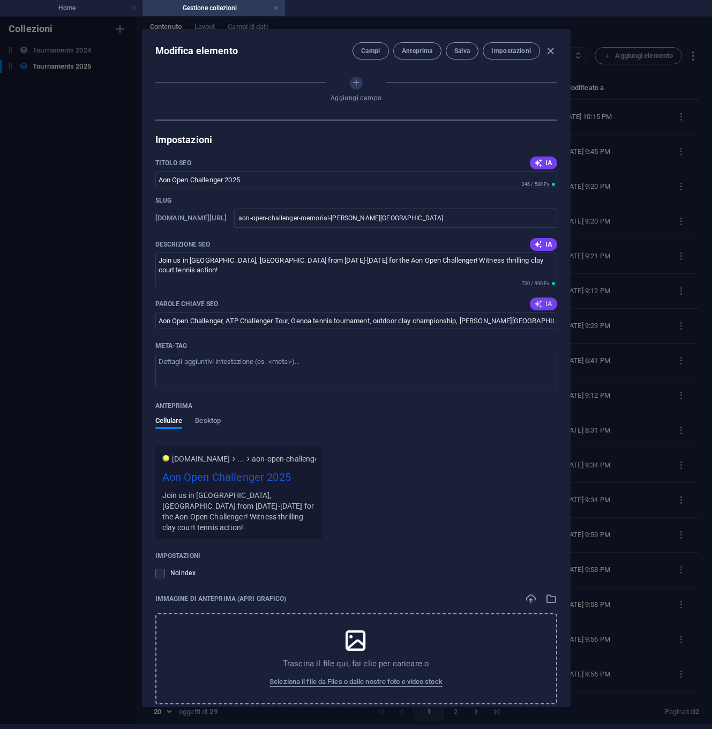
click at [543, 303] on span "IA" at bounding box center [543, 304] width 18 height 9
type input "AON Open Challenger, Genoa tennis tournament, ATP Challenger Tour, outdoor clay…"
click at [543, 241] on span "IA" at bounding box center [543, 244] width 18 height 9
type textarea "Experience top-tier tennis at the AON Open Challenger in Genoa, Italy, from Sep…"
click at [543, 161] on span "IA" at bounding box center [543, 163] width 18 height 9
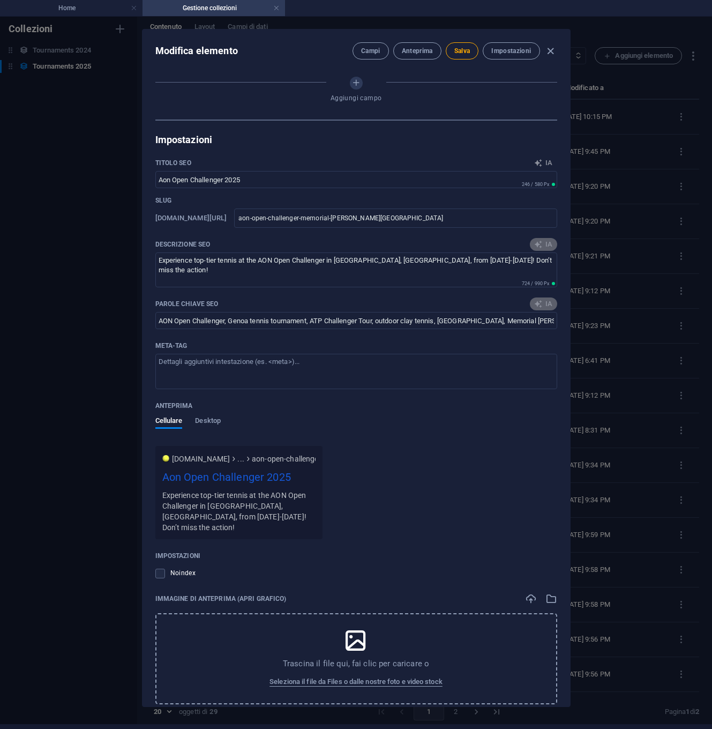
type input "AON Challenger Genova 2025"
click at [464, 47] on span "Salva" at bounding box center [462, 51] width 16 height 9
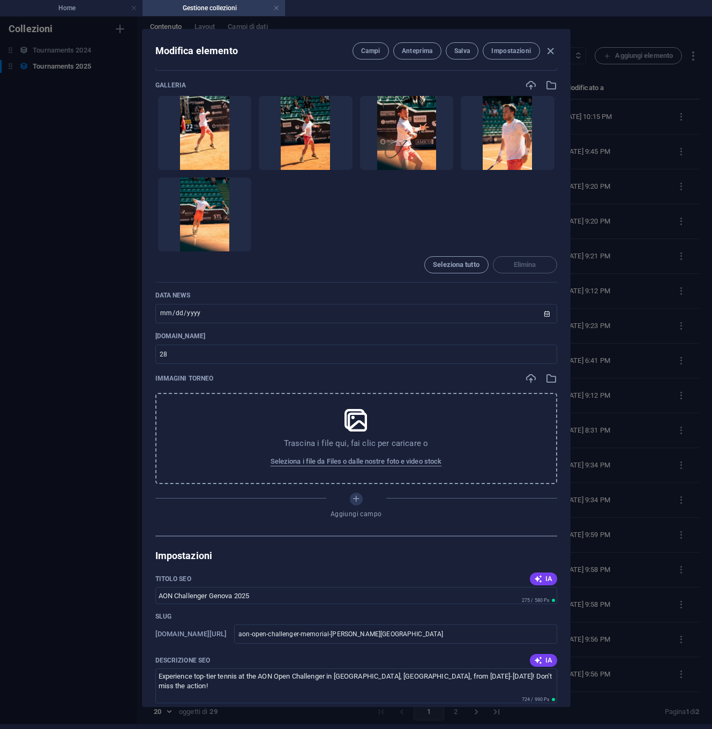
scroll to position [1434, 0]
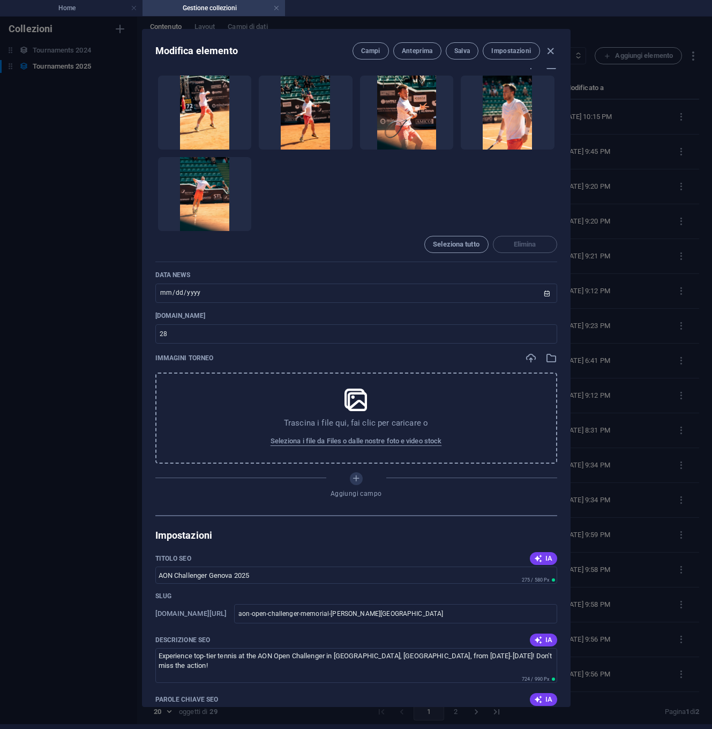
click at [83, 268] on div "Modifica elemento Campi Anteprima Salva Impostazioni NAME TOURNAMENT AON OPEN C…" at bounding box center [356, 368] width 712 height 712
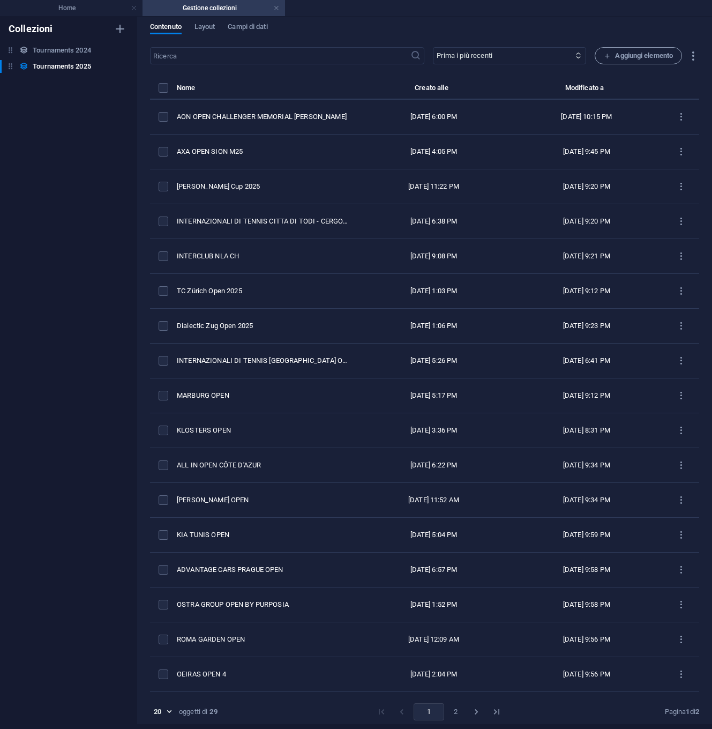
type input "[DATE]"
type input "aon-open-challenger-memorial-giorgio-messina"
click at [89, 10] on h4 "Home" at bounding box center [71, 8] width 143 height 12
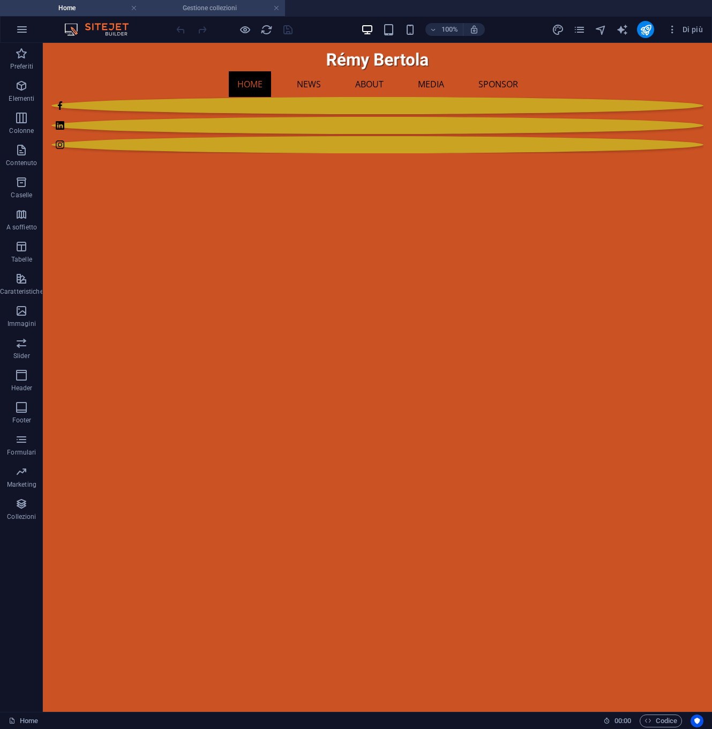
click at [192, 6] on h4 "Gestione collezioni" at bounding box center [214, 8] width 143 height 12
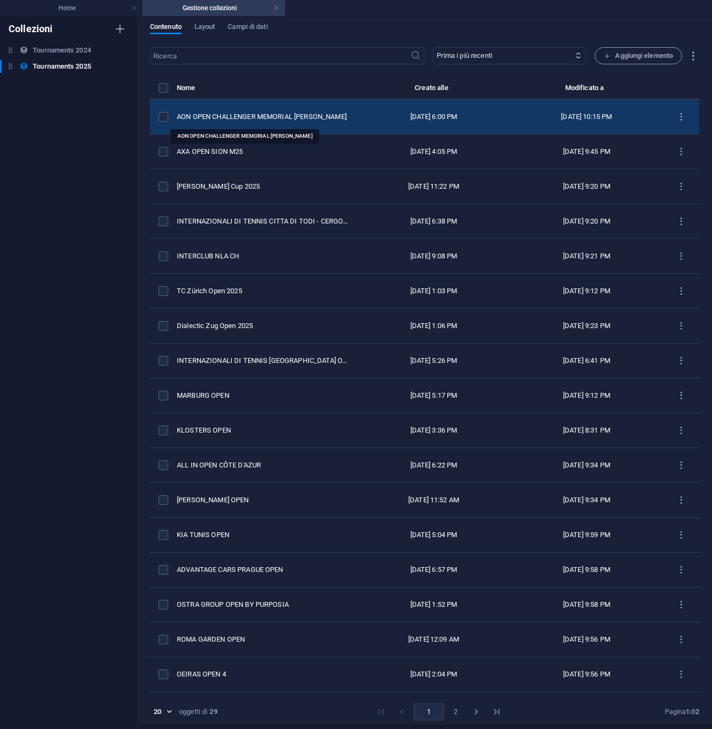
click at [216, 114] on div "AON OPEN CHALLENGER MEMORIAL [PERSON_NAME]" at bounding box center [263, 117] width 172 height 10
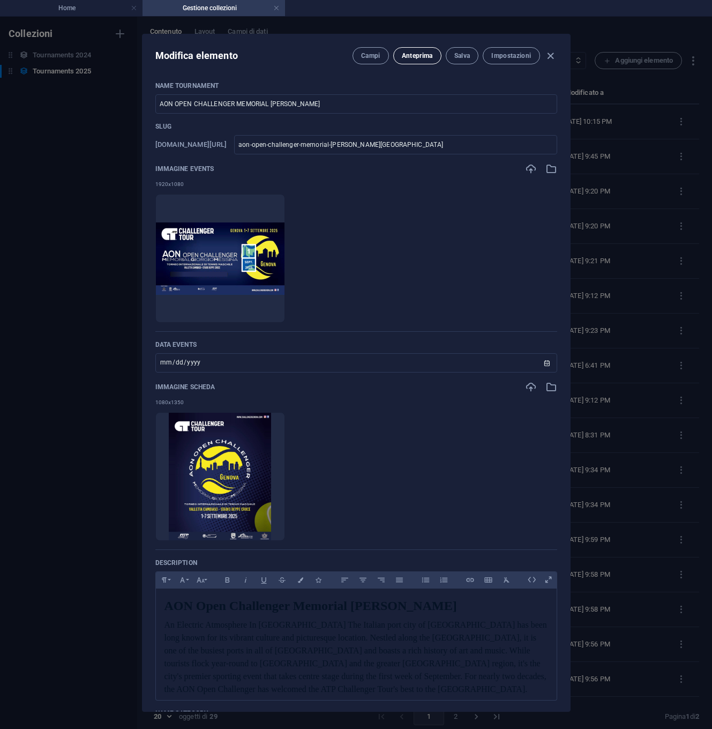
click at [413, 59] on span "Anteprima" at bounding box center [417, 55] width 31 height 9
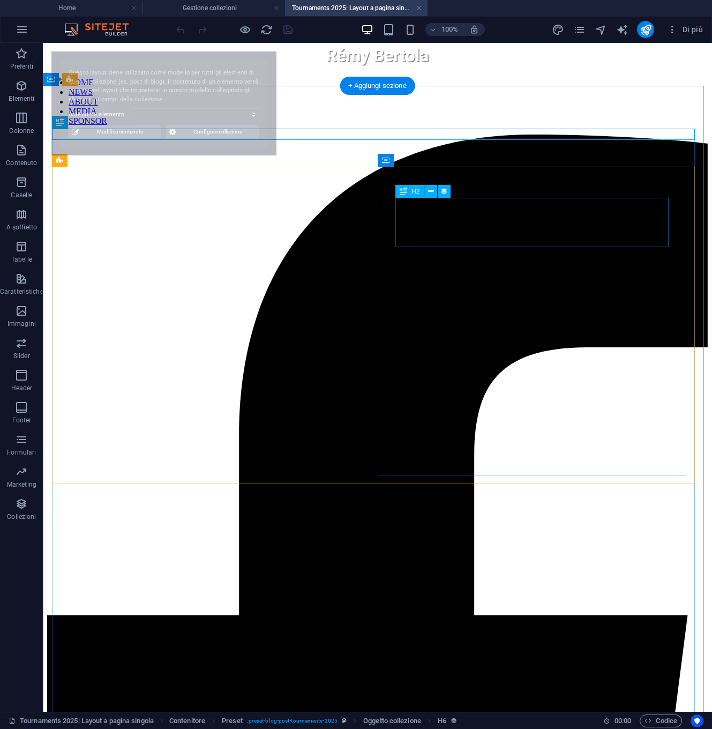
select select "68b471867afc0ab58a06e4f2"
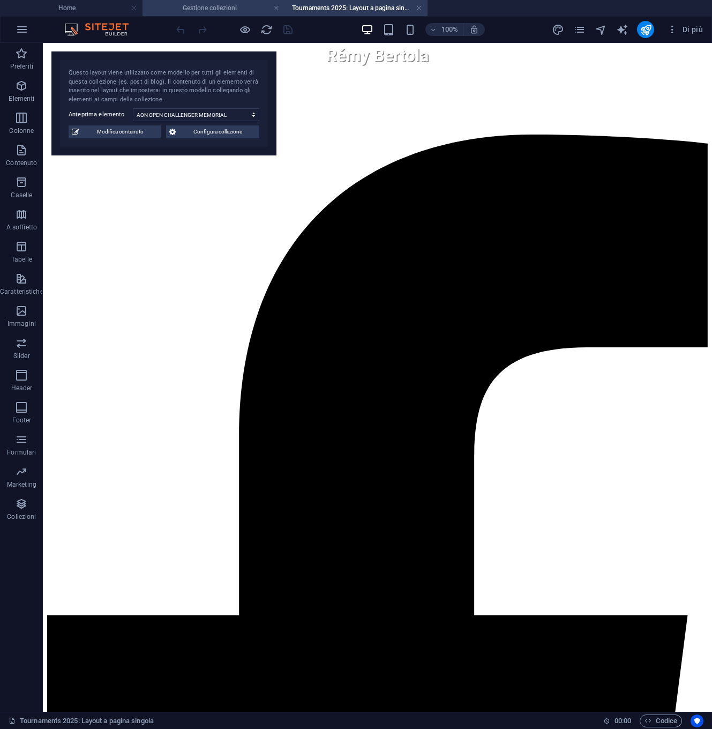
click at [226, 9] on h4 "Gestione collezioni" at bounding box center [214, 8] width 143 height 12
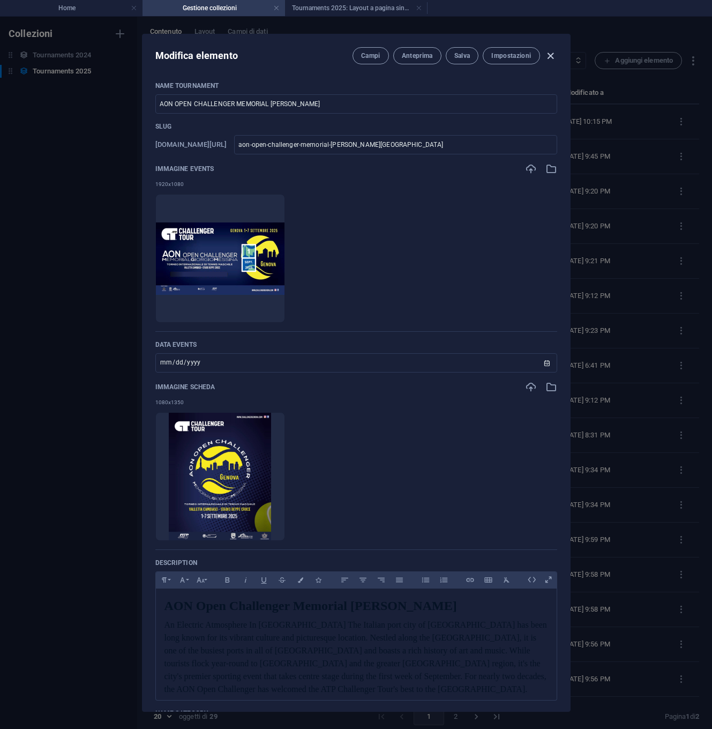
click at [550, 56] on icon "button" at bounding box center [550, 56] width 12 height 12
type input "[DATE]"
type input "aon-open-challenger-memorial-giorgio-messina"
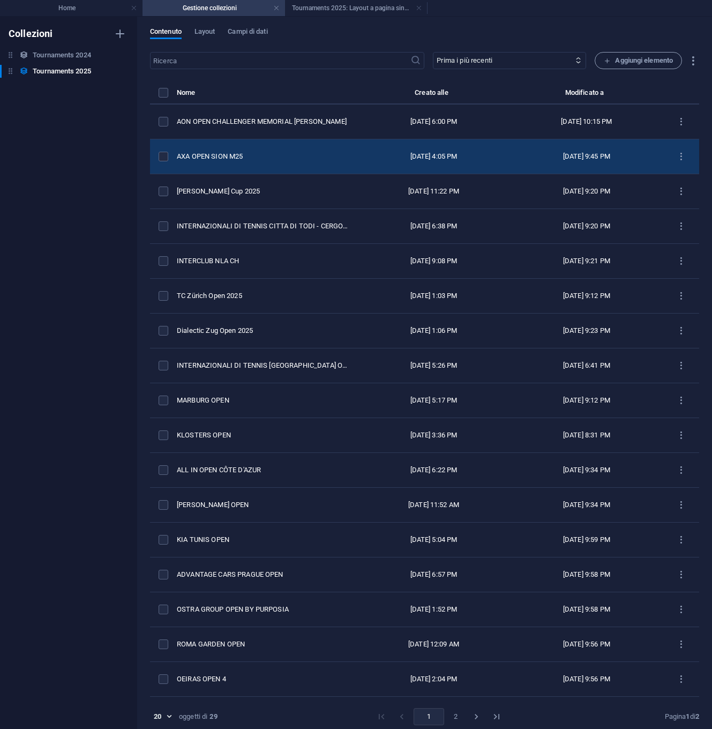
click at [225, 160] on div "AXA OPEN SION M25" at bounding box center [263, 157] width 172 height 10
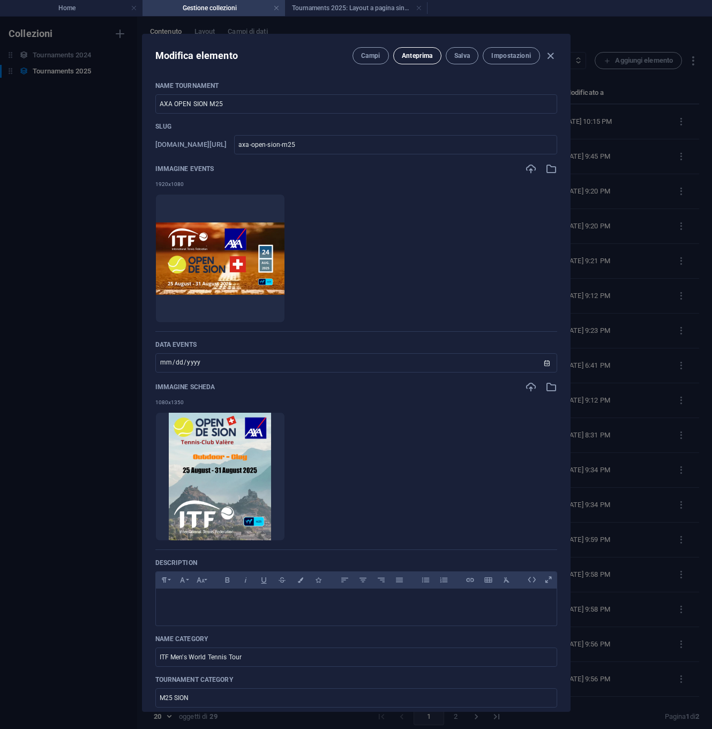
click at [421, 55] on span "Anteprima" at bounding box center [417, 55] width 31 height 9
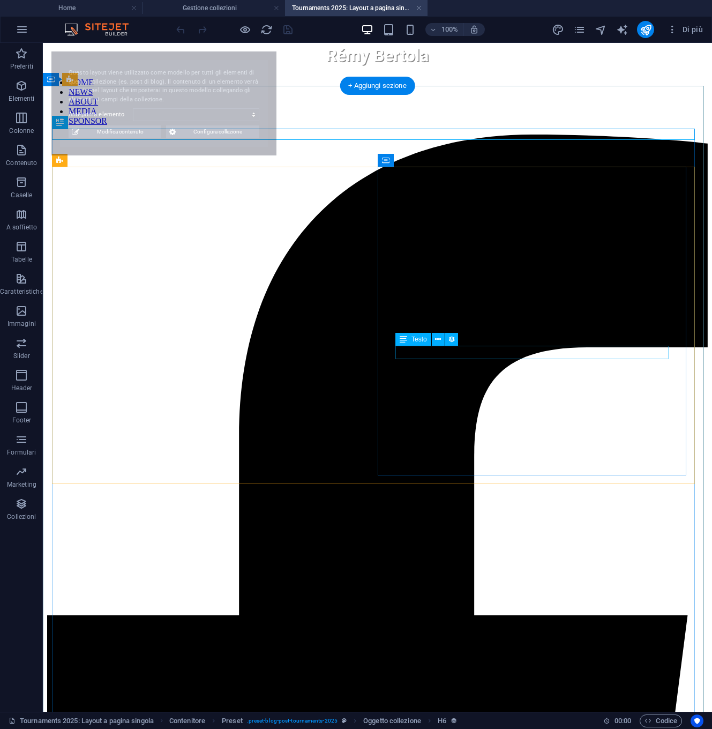
select select "68ab1c0ffae9f4f6f803fdf9"
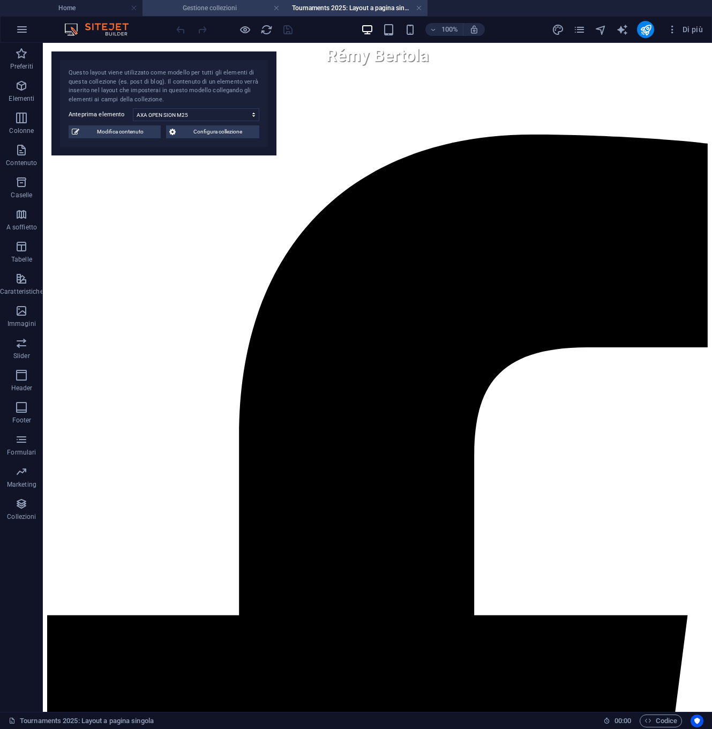
click at [191, 9] on h4 "Gestione collezioni" at bounding box center [214, 8] width 143 height 12
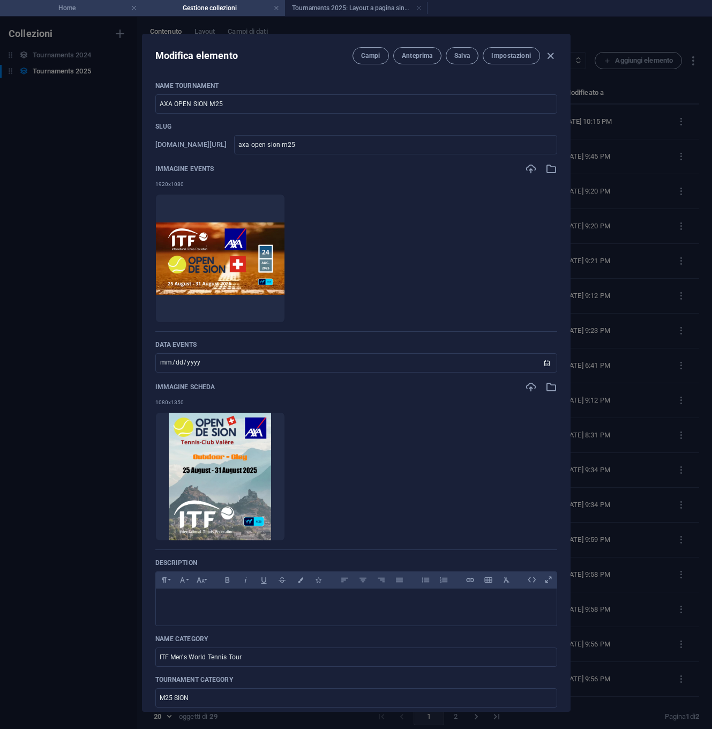
click at [48, 8] on h4 "Home" at bounding box center [71, 8] width 143 height 12
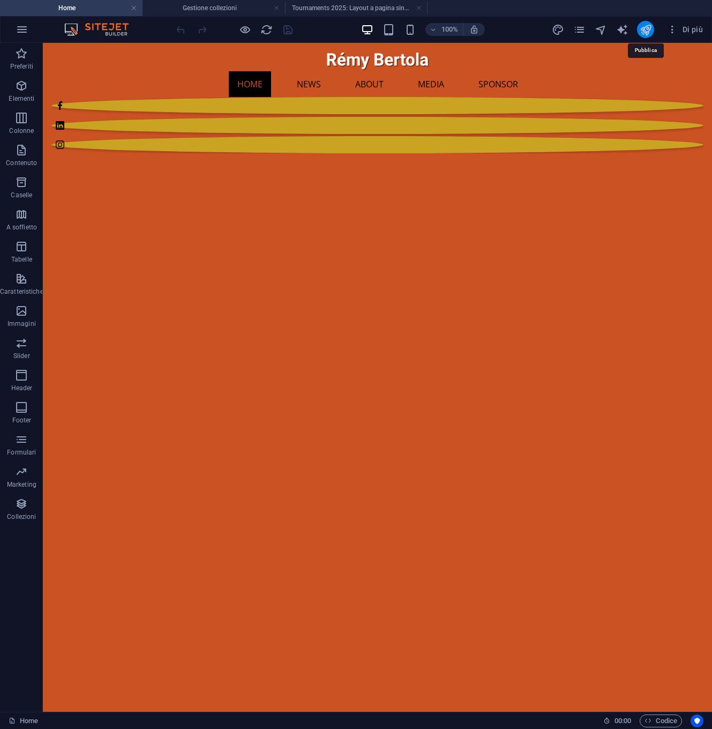
click at [646, 30] on icon "publish" at bounding box center [646, 30] width 12 height 12
